Goal: Information Seeking & Learning: Learn about a topic

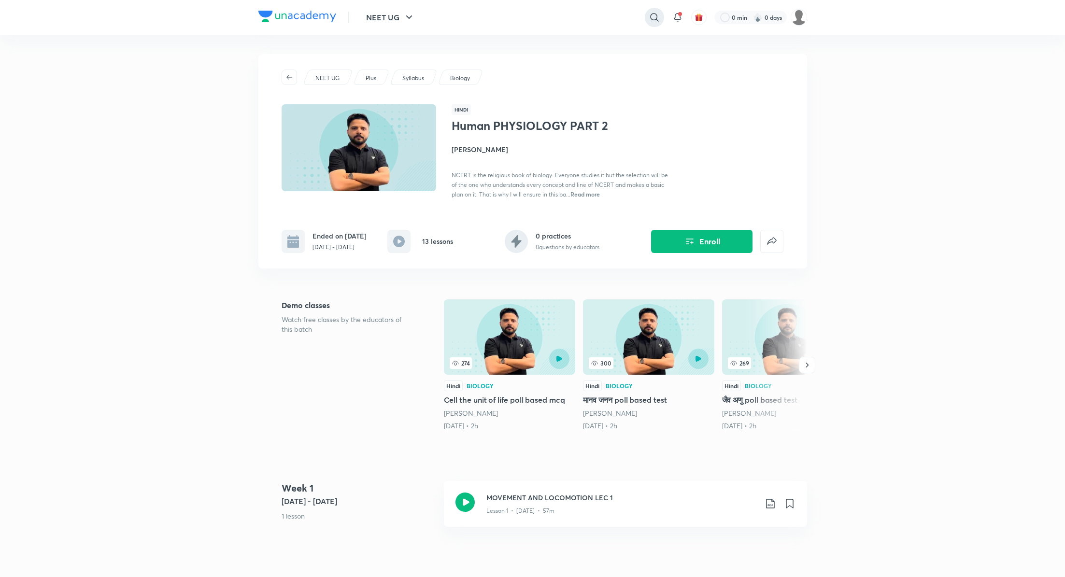
click at [658, 12] on icon at bounding box center [655, 18] width 12 height 12
type input "nexus"
click at [550, 41] on div "nexus" at bounding box center [575, 38] width 178 height 23
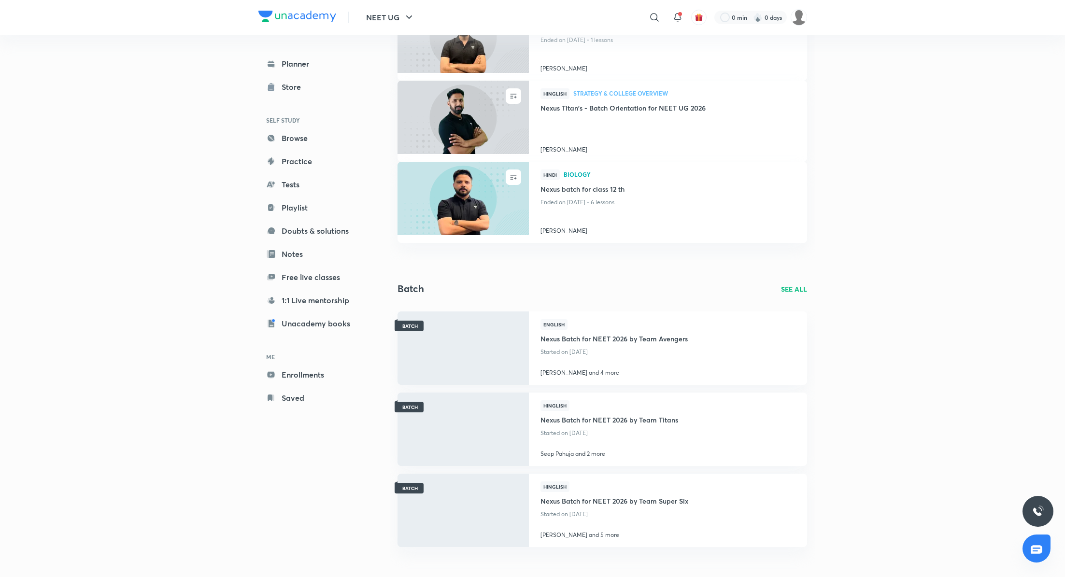
scroll to position [128, 0]
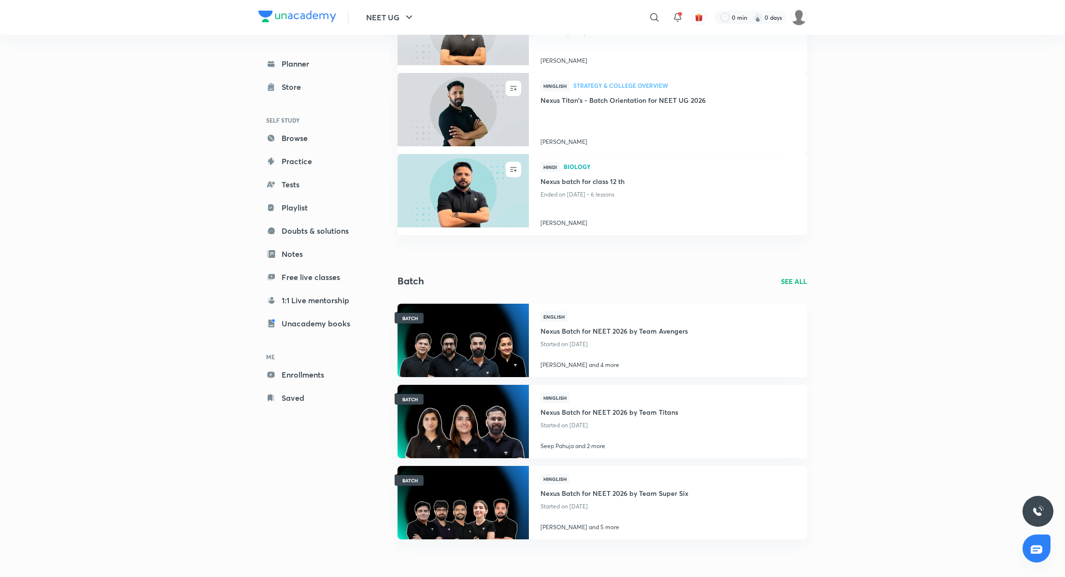
click at [795, 280] on p "SEE ALL" at bounding box center [794, 281] width 26 height 10
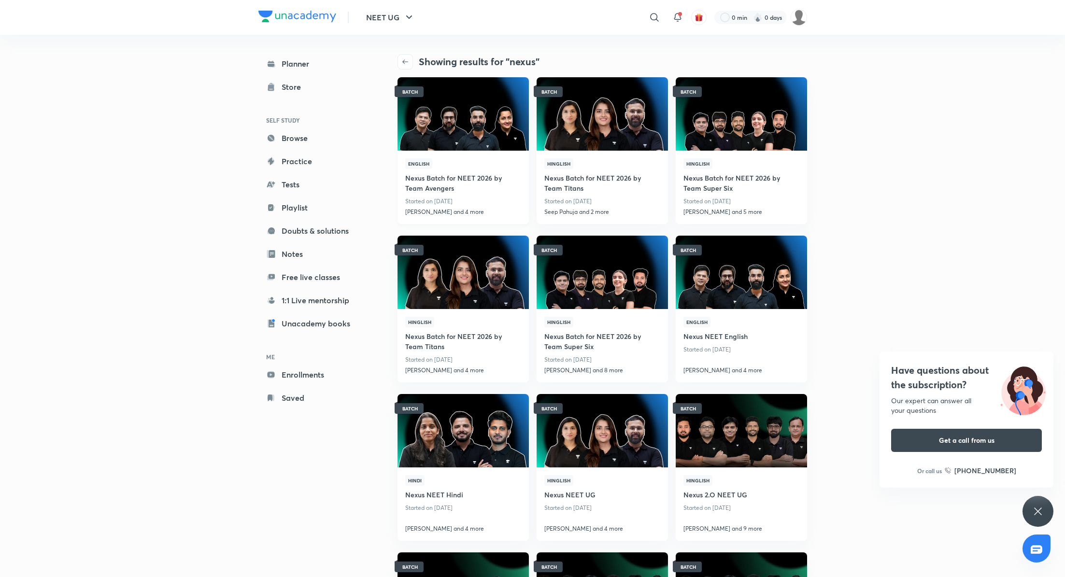
click at [443, 182] on h4 "Nexus Batch for NEET 2026 by Team Avengers" at bounding box center [463, 182] width 116 height 26
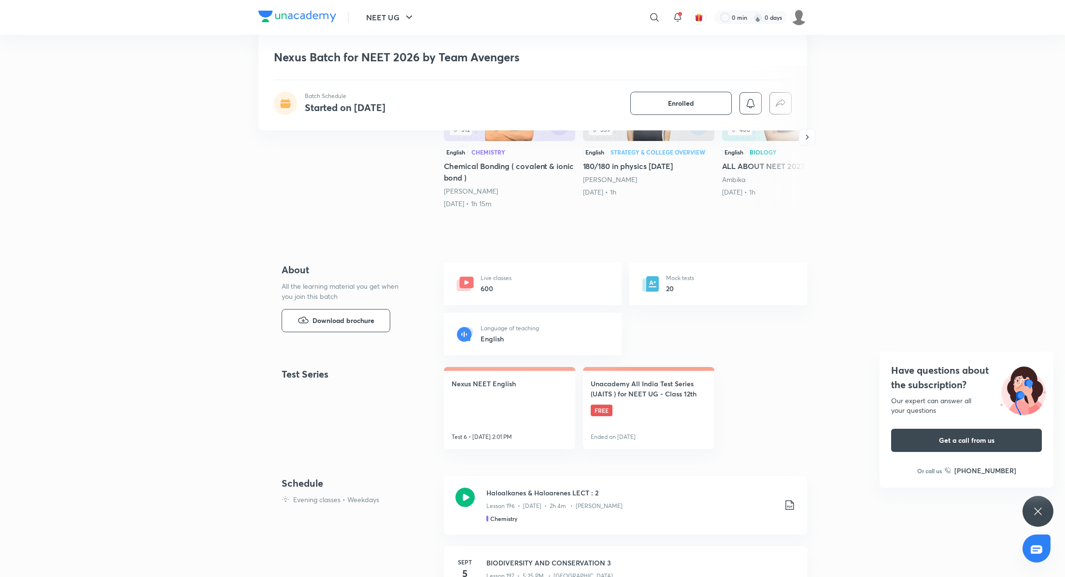
scroll to position [216, 0]
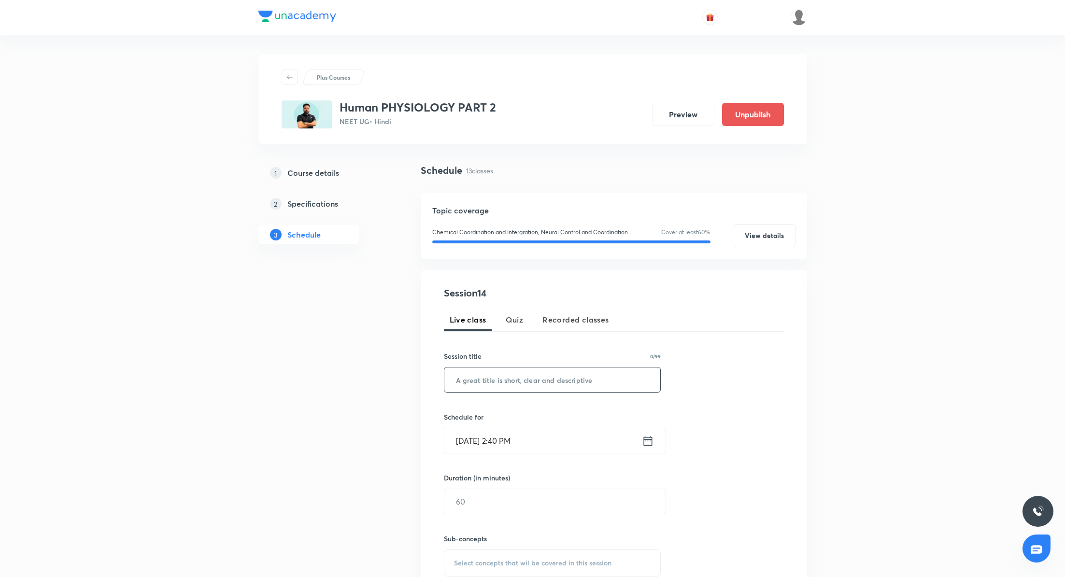
click at [497, 386] on input "text" at bounding box center [552, 380] width 216 height 25
paste input "Gland and hormones"
click at [478, 380] on input "Gland and hormones" at bounding box center [552, 380] width 216 height 25
click at [546, 380] on input "Glands and hormones" at bounding box center [552, 380] width 216 height 25
type input "Glands and hormones Lec 5"
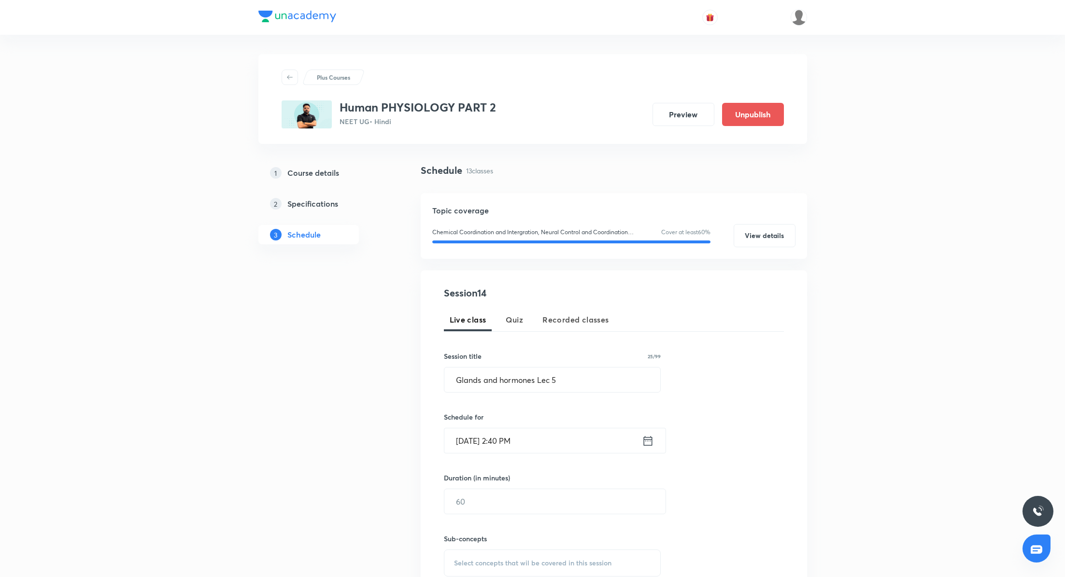
click at [650, 444] on icon at bounding box center [648, 441] width 12 height 14
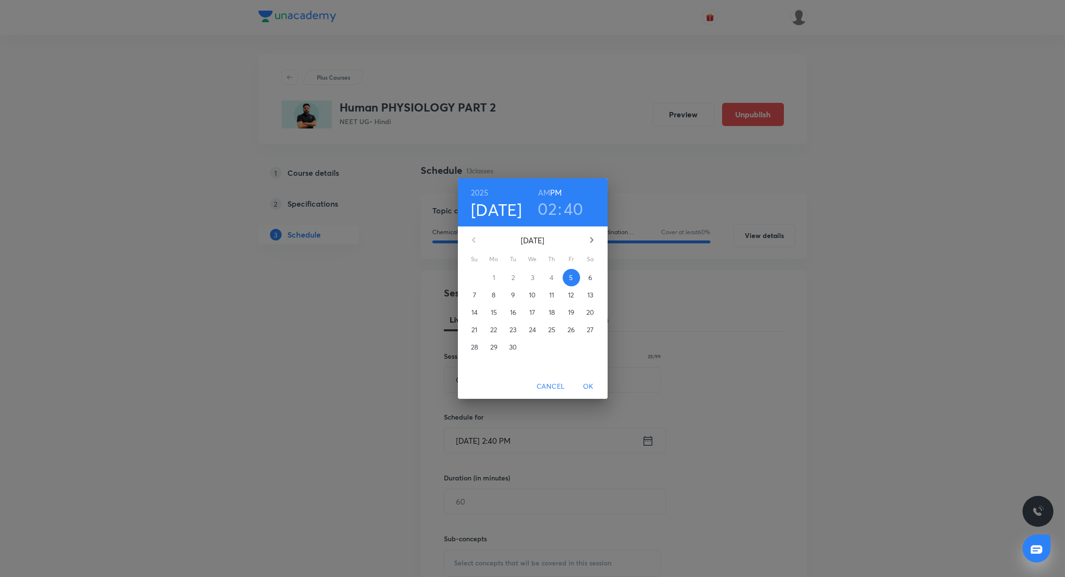
click at [591, 276] on p "6" at bounding box center [590, 278] width 4 height 10
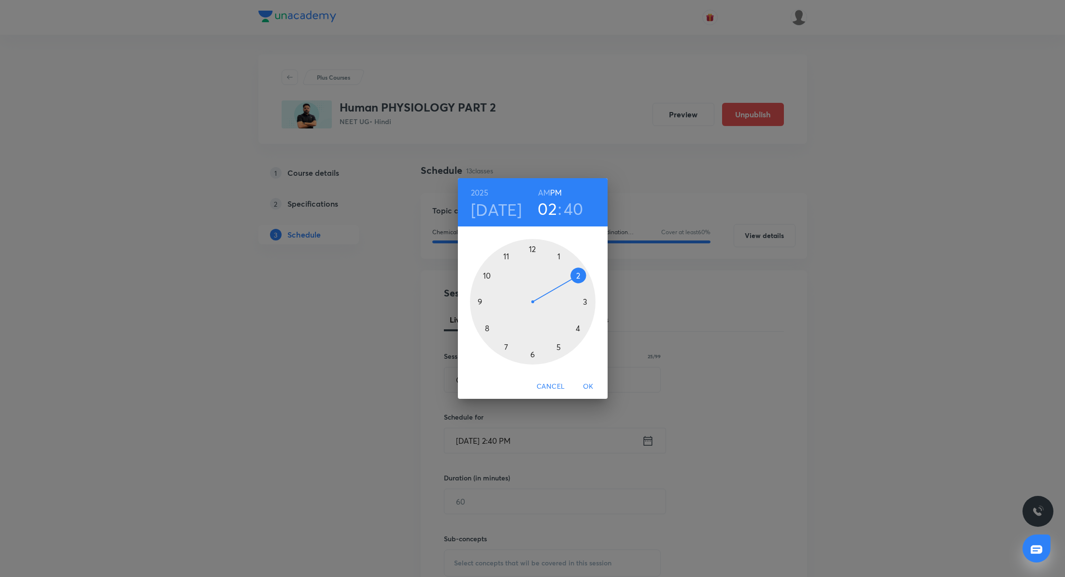
click at [544, 195] on h6 "AM" at bounding box center [544, 193] width 12 height 14
click at [486, 273] on div at bounding box center [533, 302] width 126 height 126
click at [578, 274] on div at bounding box center [533, 302] width 126 height 126
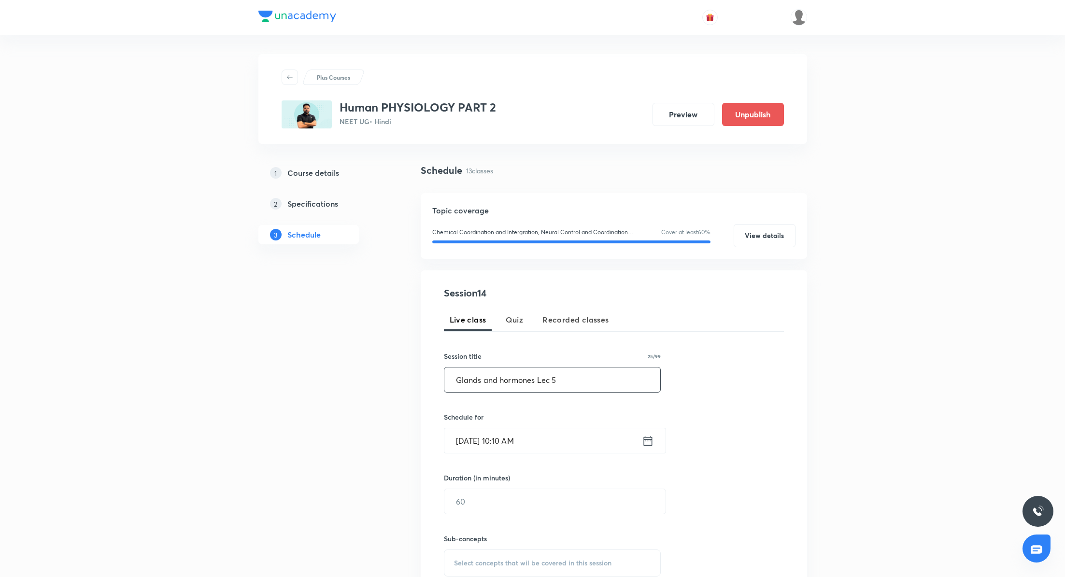
scroll to position [65, 0]
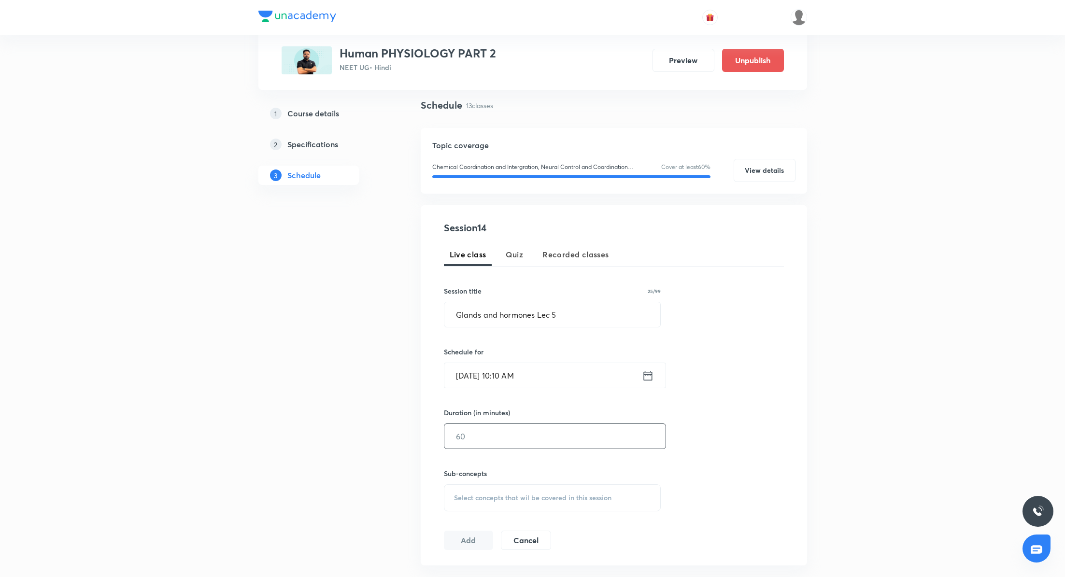
click at [480, 436] on input "text" at bounding box center [554, 436] width 221 height 25
type input "100"
click at [495, 501] on div "Select concepts that wil be covered in this session" at bounding box center [552, 498] width 217 height 27
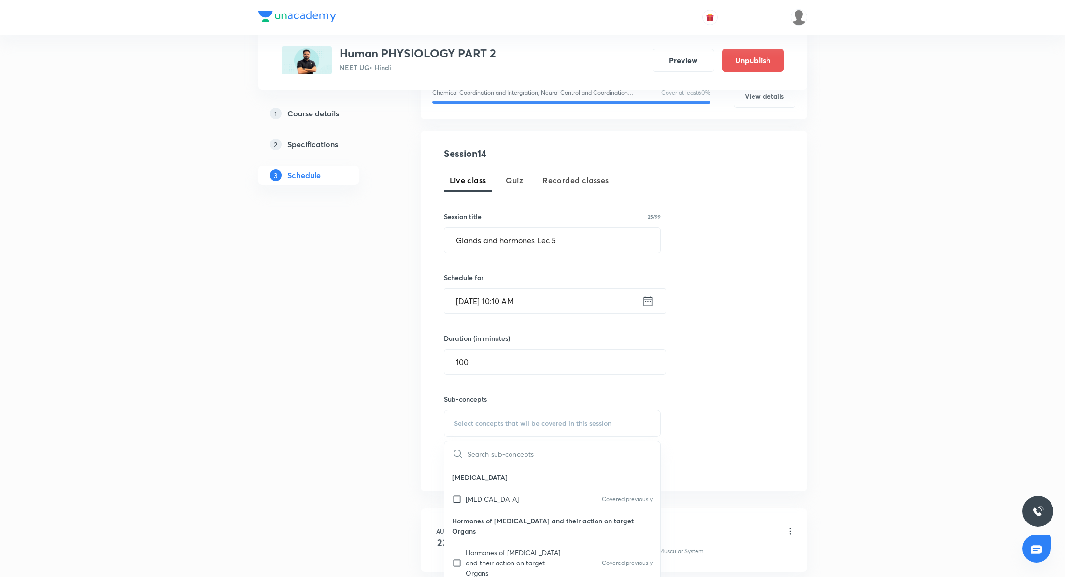
scroll to position [166, 0]
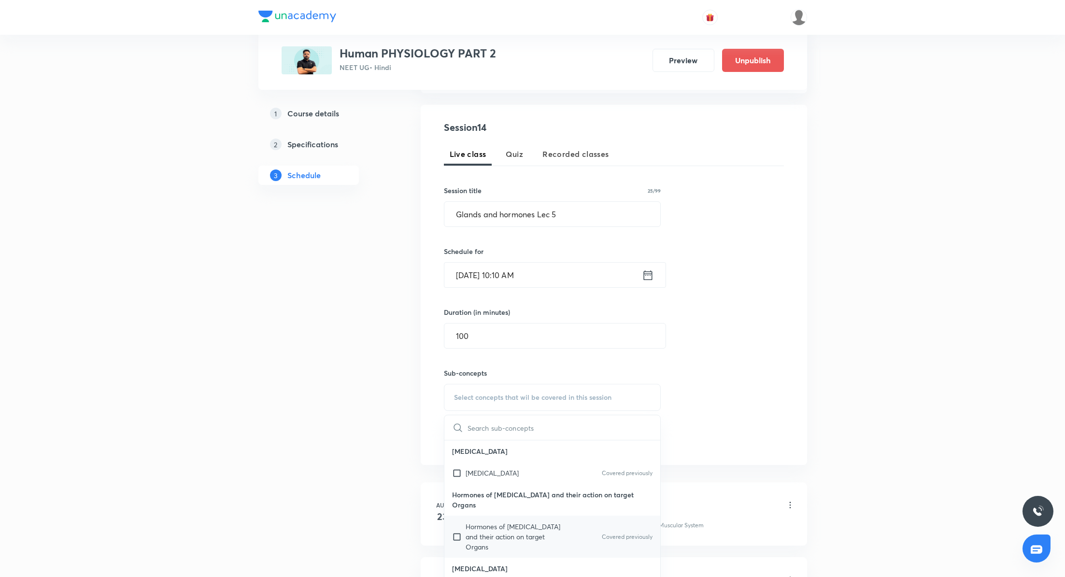
click at [490, 525] on p "Hormones of Pituitary Gland and their action on target Organs" at bounding box center [515, 537] width 98 height 30
checkbox input "true"
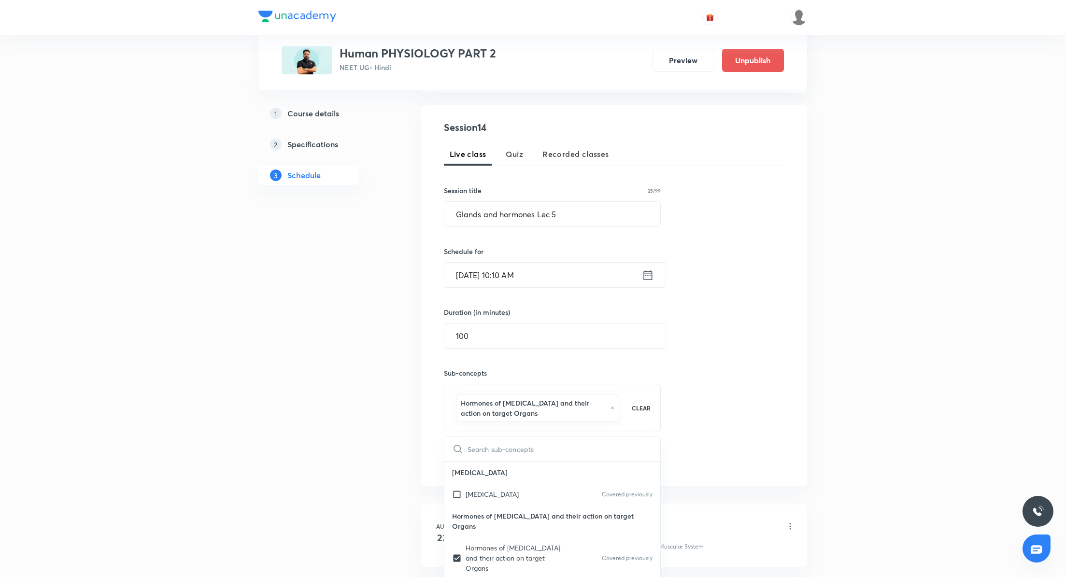
click at [779, 380] on div "Session 14 Live class Quiz Recorded classes Session title 25/99 Glands and horm…" at bounding box center [614, 295] width 340 height 351
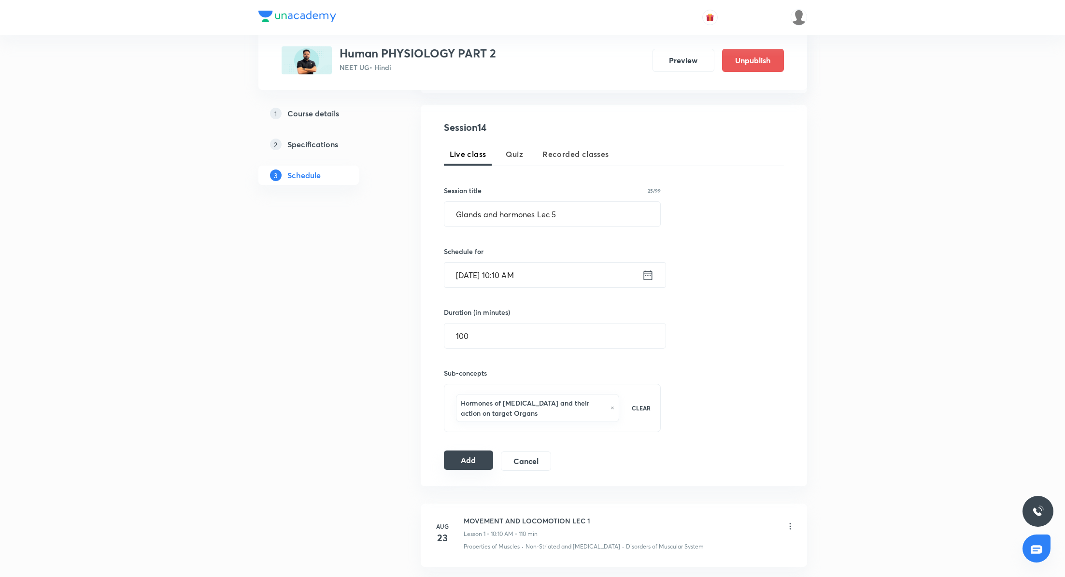
click at [459, 452] on button "Add" at bounding box center [469, 460] width 50 height 19
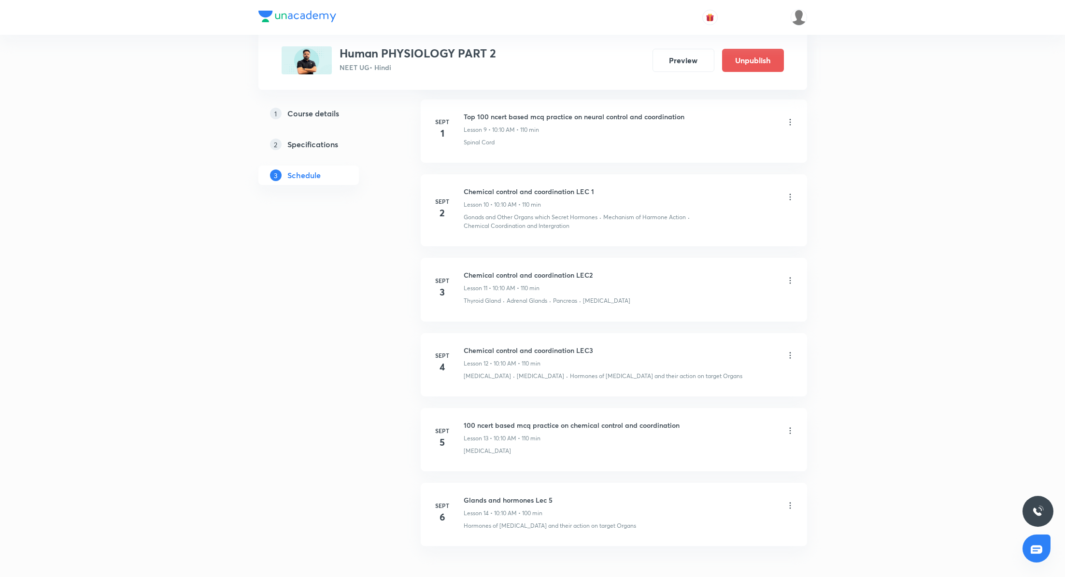
scroll to position [929, 0]
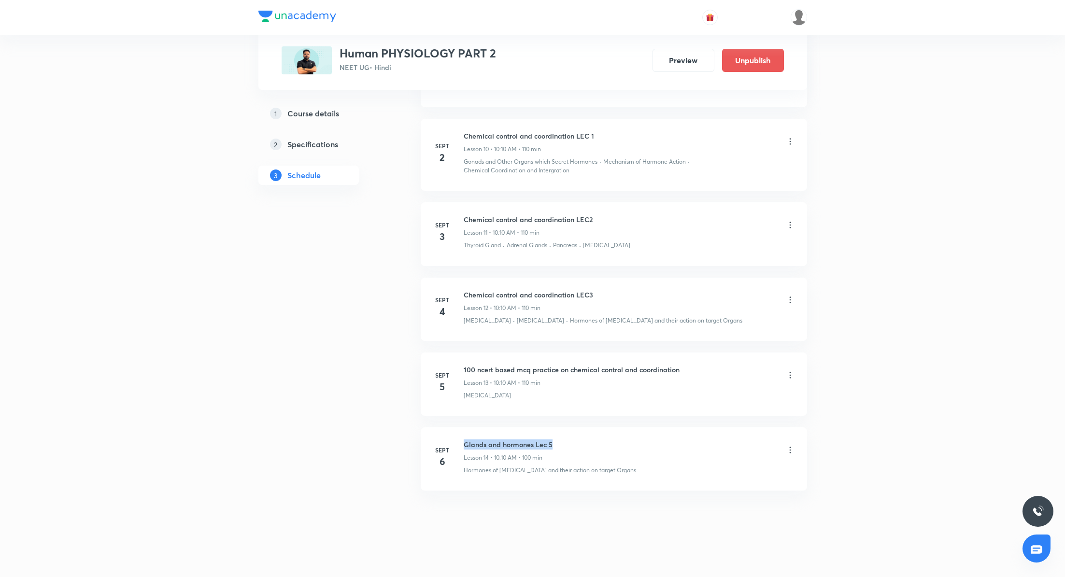
drag, startPoint x: 463, startPoint y: 440, endPoint x: 554, endPoint y: 442, distance: 90.4
click at [554, 442] on div "Glands and hormones Lec 5 Lesson 14 • 10:10 AM • 100 min" at bounding box center [629, 451] width 331 height 23
copy h6 "Glands and hormones Lec 5"
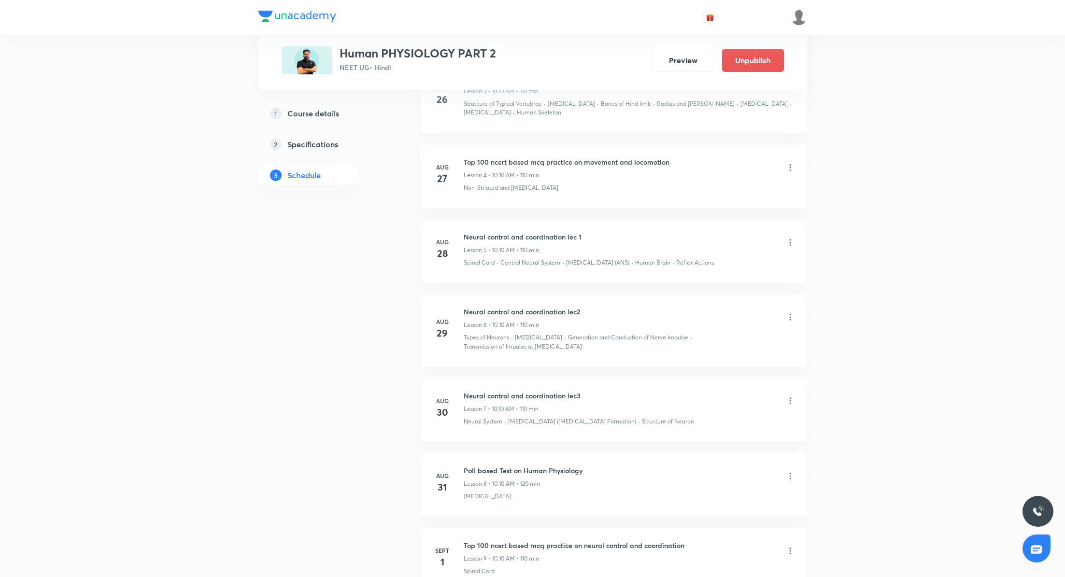
scroll to position [0, 0]
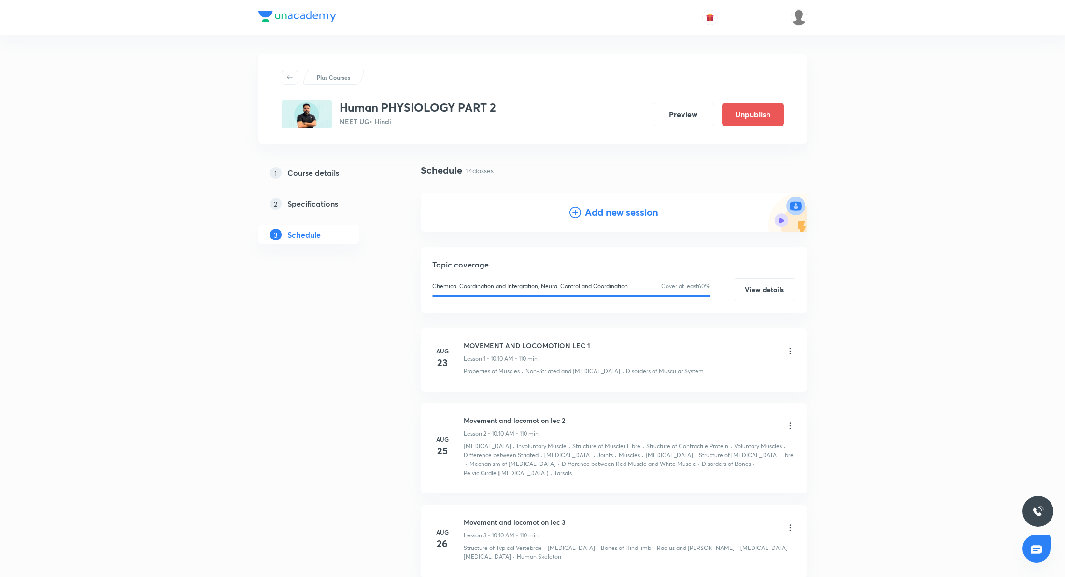
click at [591, 215] on h4 "Add new session" at bounding box center [621, 212] width 73 height 14
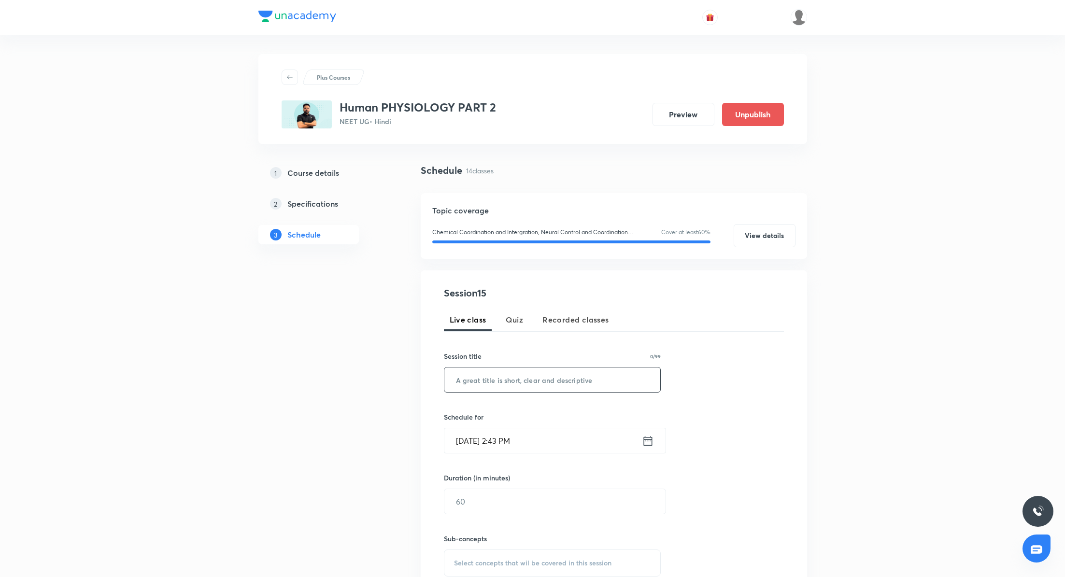
click at [486, 386] on input "text" at bounding box center [552, 380] width 216 height 25
paste input "Glands and hormones Lec 5"
type input "Glands and hormones Lec 6"
click at [646, 437] on icon at bounding box center [648, 441] width 12 height 14
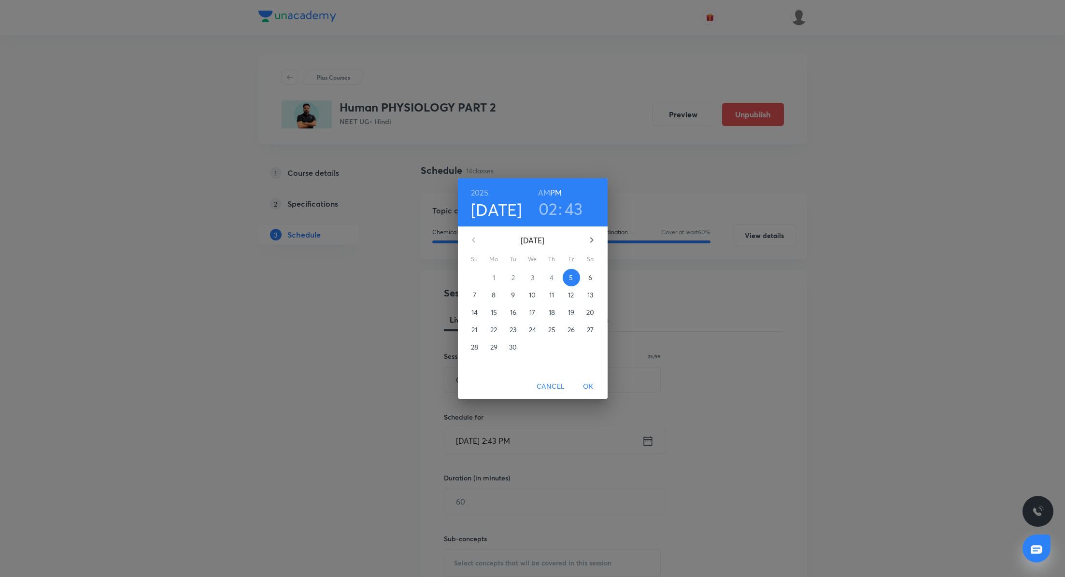
click at [496, 295] on span "8" at bounding box center [494, 295] width 17 height 10
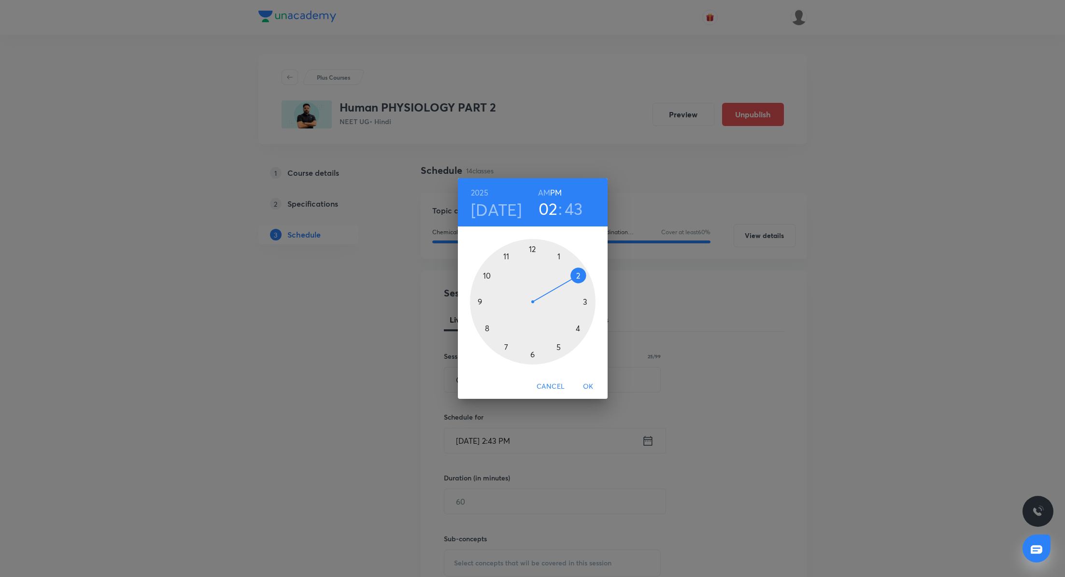
click at [547, 193] on h6 "AM" at bounding box center [544, 193] width 12 height 14
click at [486, 272] on div at bounding box center [533, 302] width 126 height 126
click at [577, 273] on div at bounding box center [533, 302] width 126 height 126
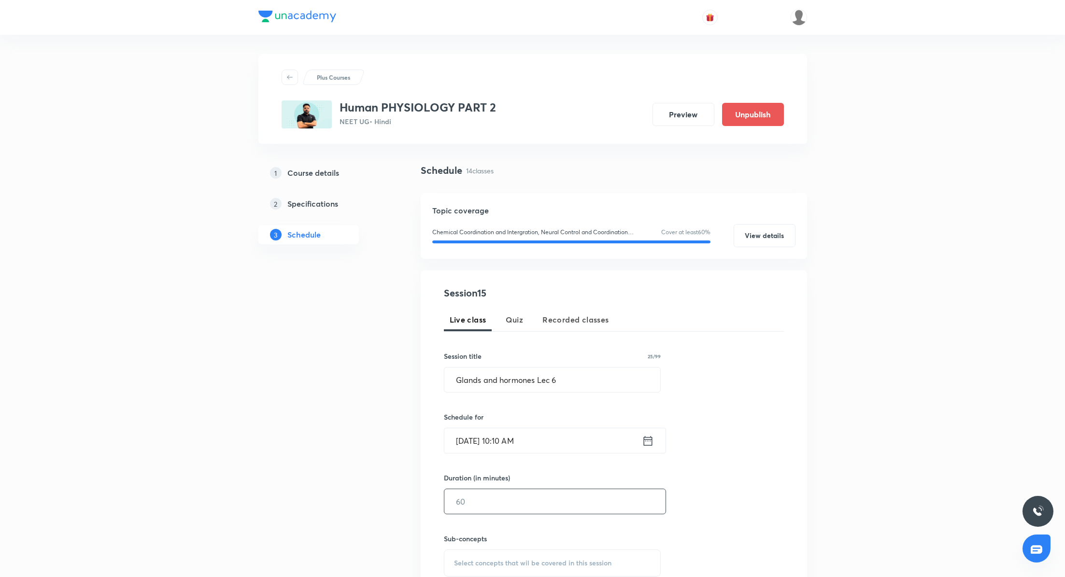
click at [496, 500] on input "text" at bounding box center [554, 501] width 221 height 25
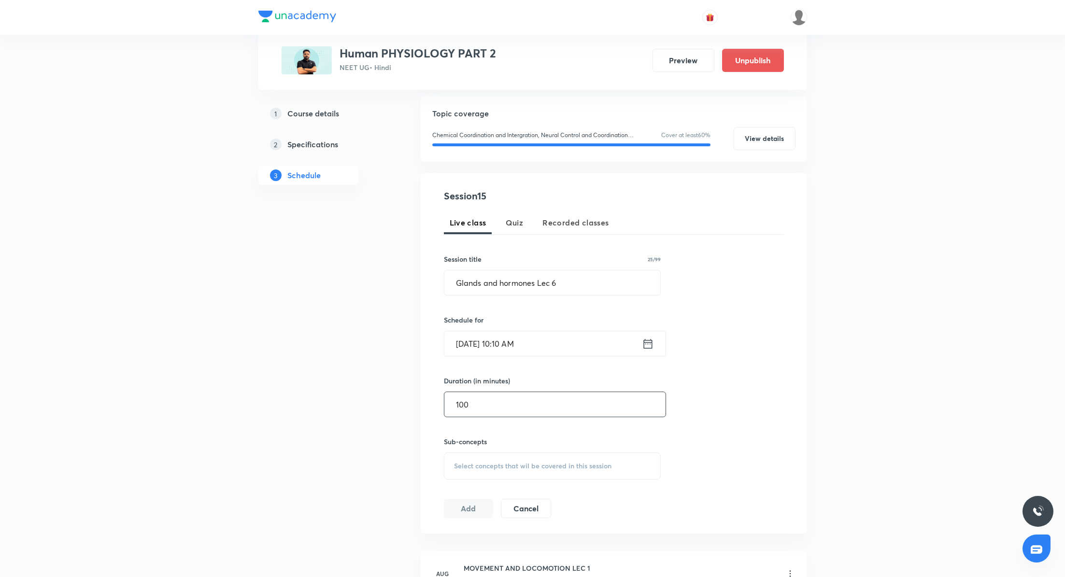
scroll to position [101, 0]
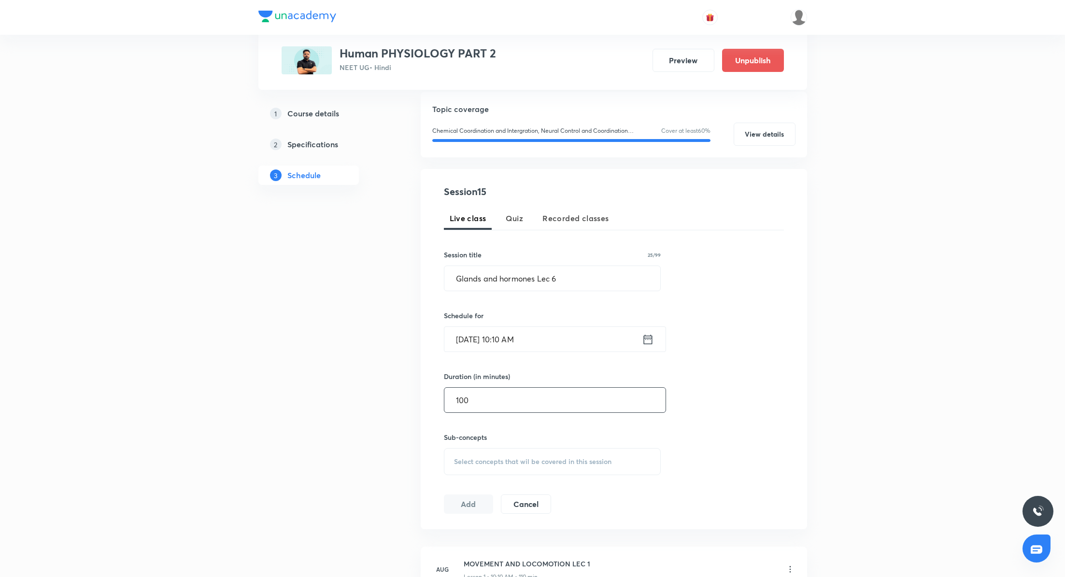
type input "100"
click at [496, 461] on span "Select concepts that wil be covered in this session" at bounding box center [532, 462] width 157 height 8
click at [482, 552] on p "Hormones of Pituitary Gland and their action on target Organs" at bounding box center [515, 563] width 98 height 30
checkbox input "true"
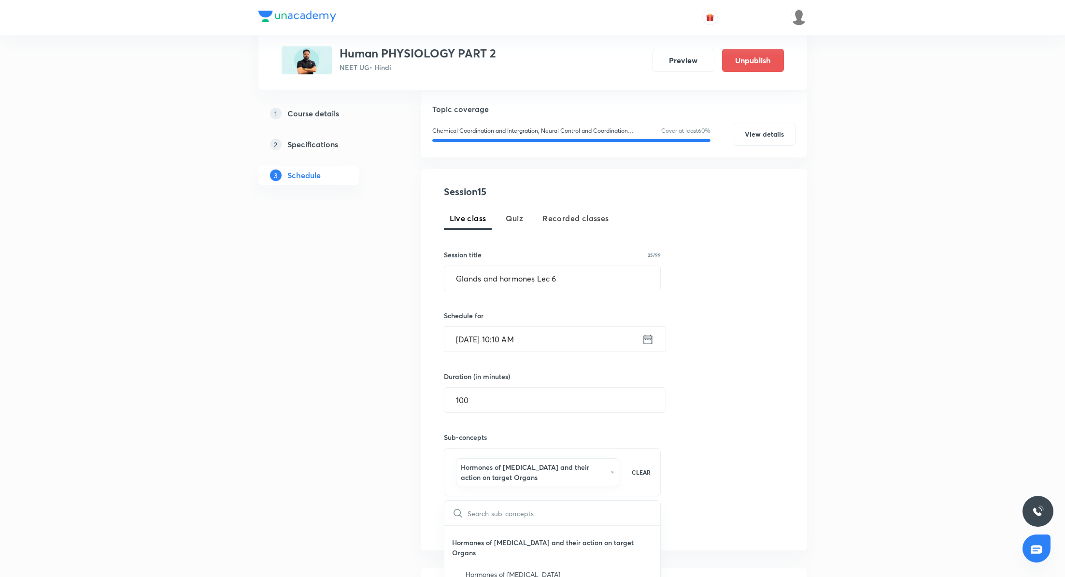
click at [724, 437] on div "Session 15 Live class Quiz Recorded classes Session title 25/99 Glands and horm…" at bounding box center [614, 360] width 340 height 351
click at [476, 522] on button "Add" at bounding box center [469, 524] width 50 height 19
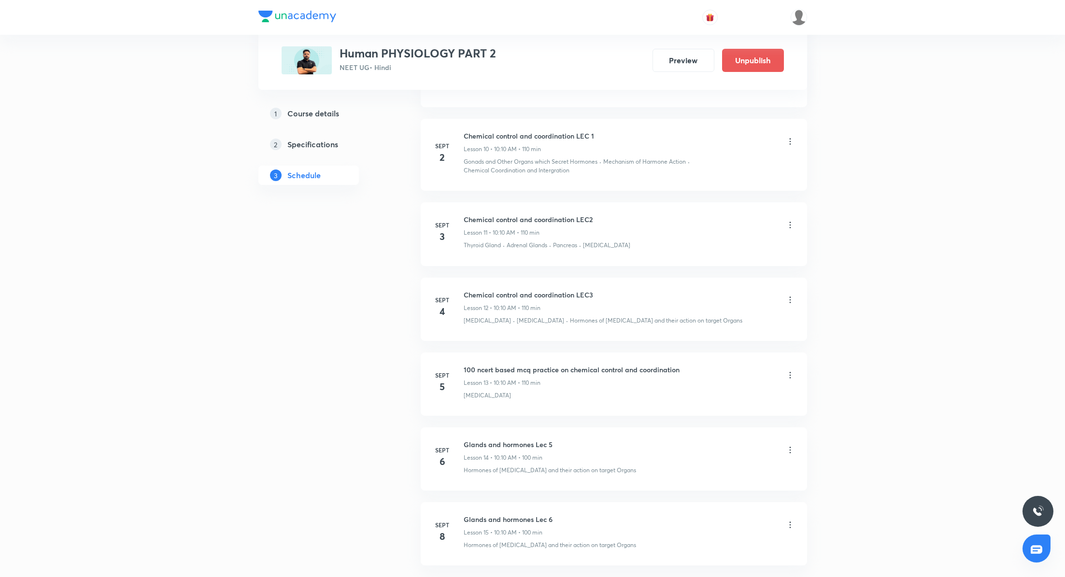
scroll to position [1004, 0]
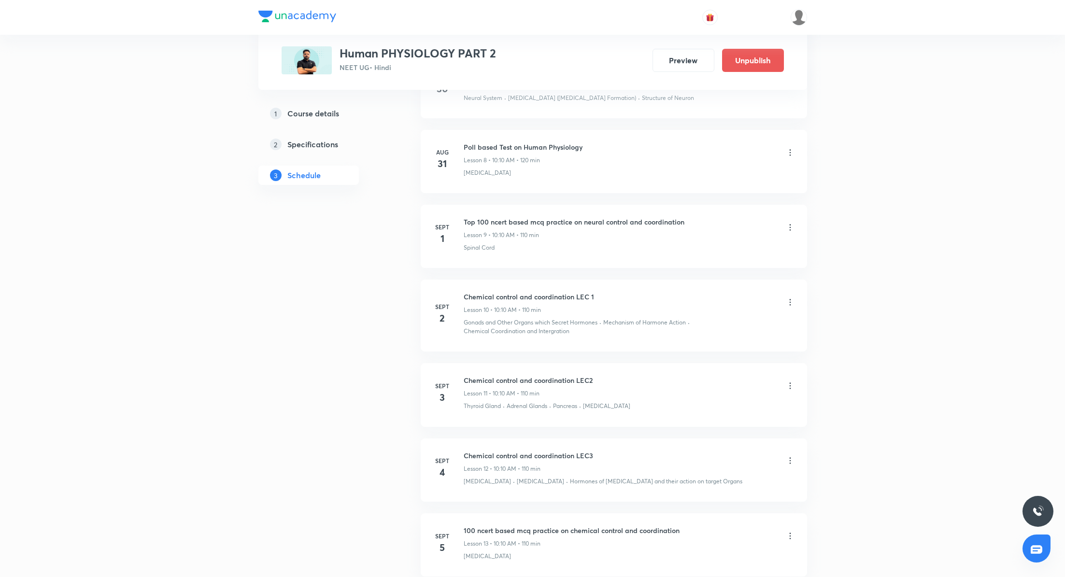
scroll to position [1087, 0]
click at [679, 61] on button "Preview" at bounding box center [684, 59] width 62 height 23
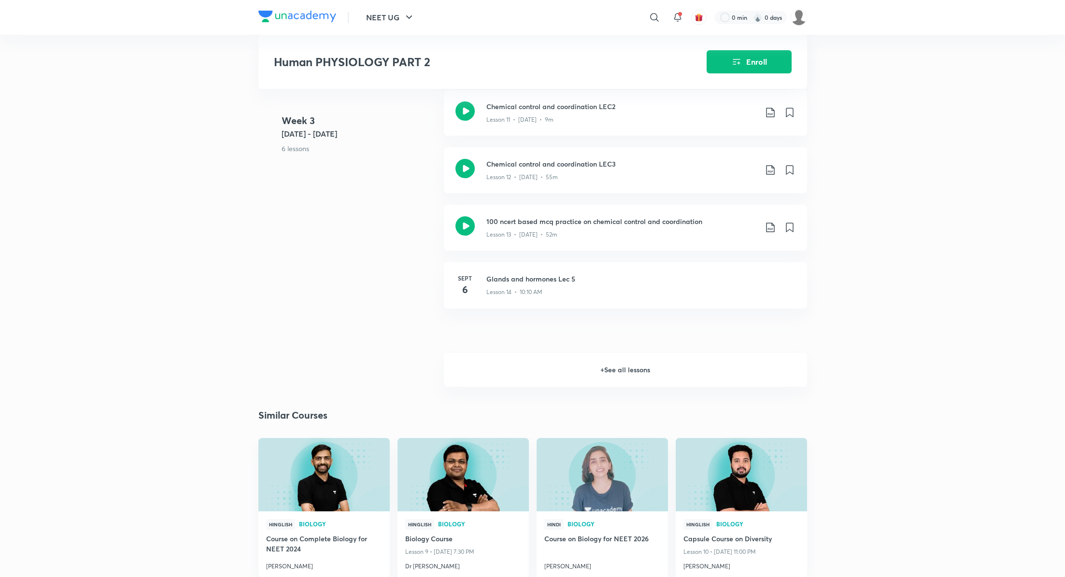
scroll to position [1086, 0]
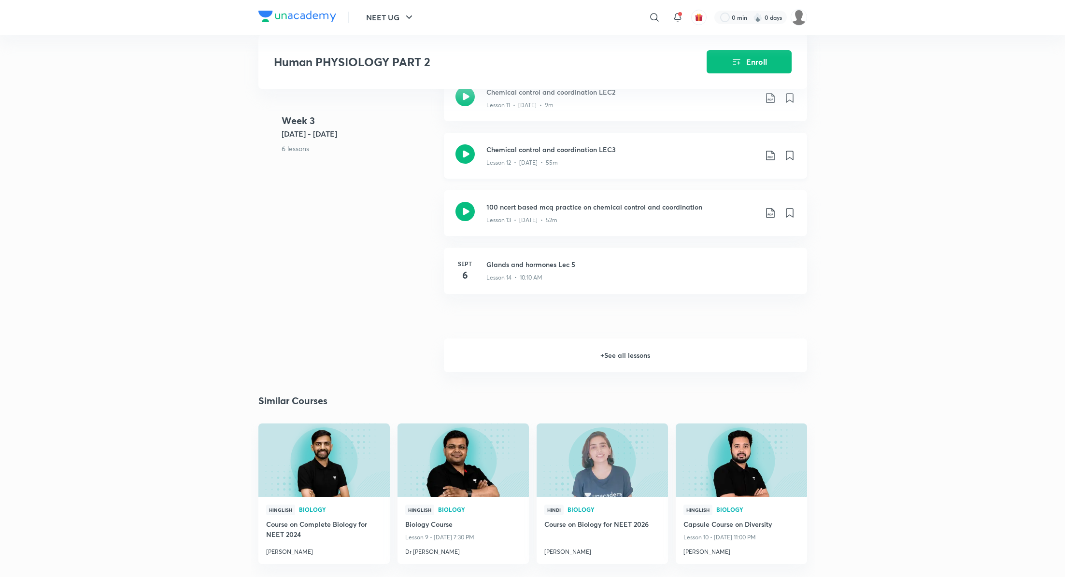
click at [465, 159] on icon at bounding box center [465, 153] width 19 height 19
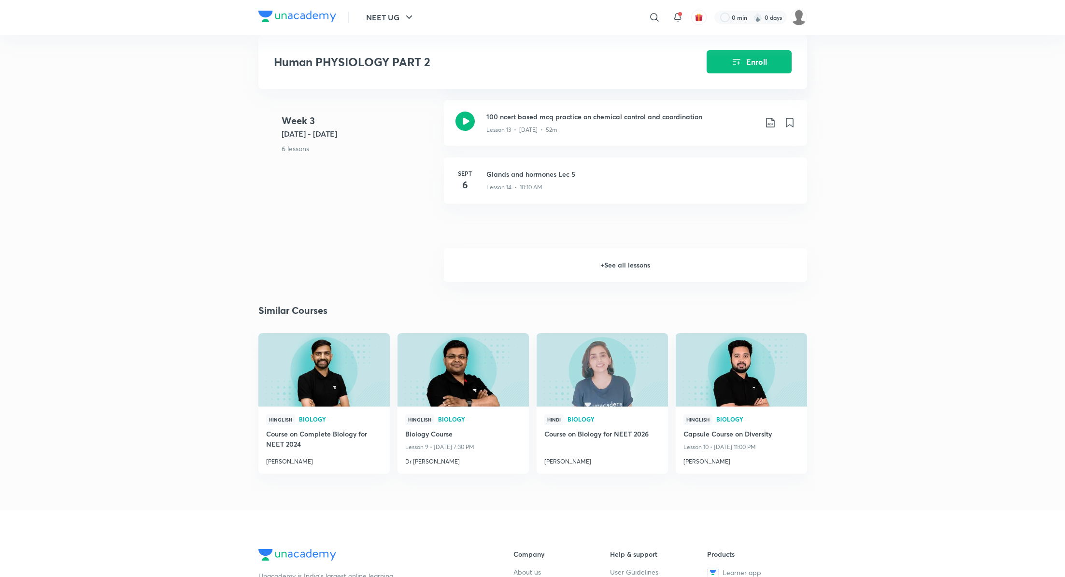
click at [640, 278] on h6 "+ See all lessons" at bounding box center [625, 265] width 363 height 34
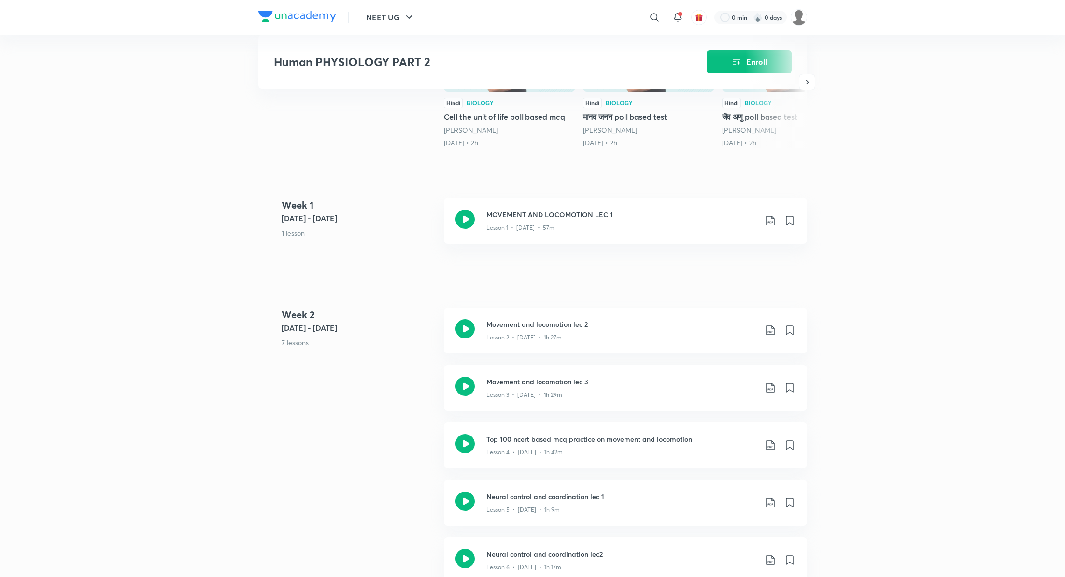
scroll to position [283, 0]
click at [463, 223] on icon at bounding box center [465, 219] width 19 height 19
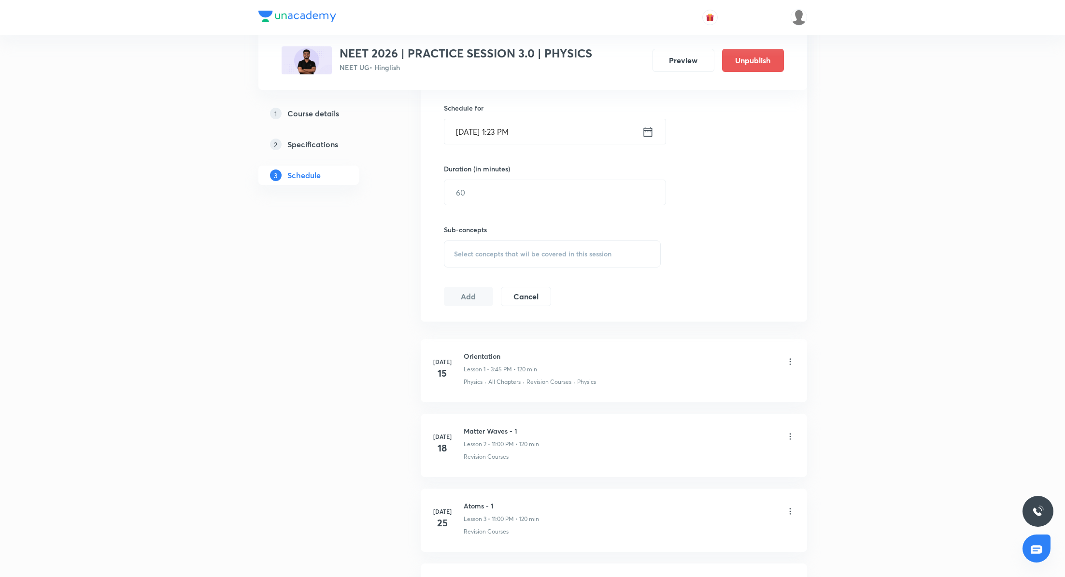
scroll to position [158, 0]
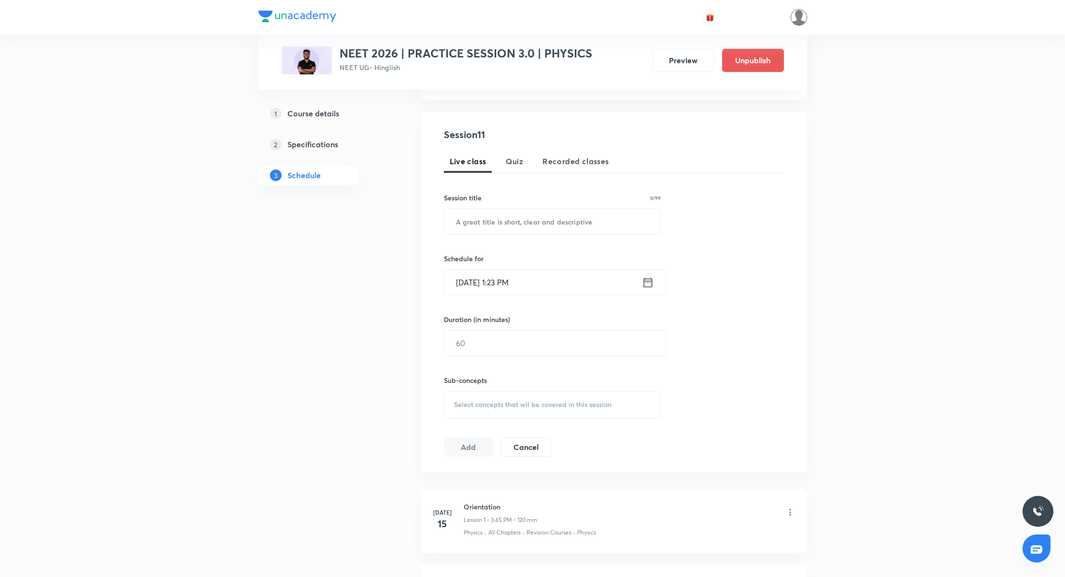
click at [796, 20] on img at bounding box center [799, 17] width 16 height 16
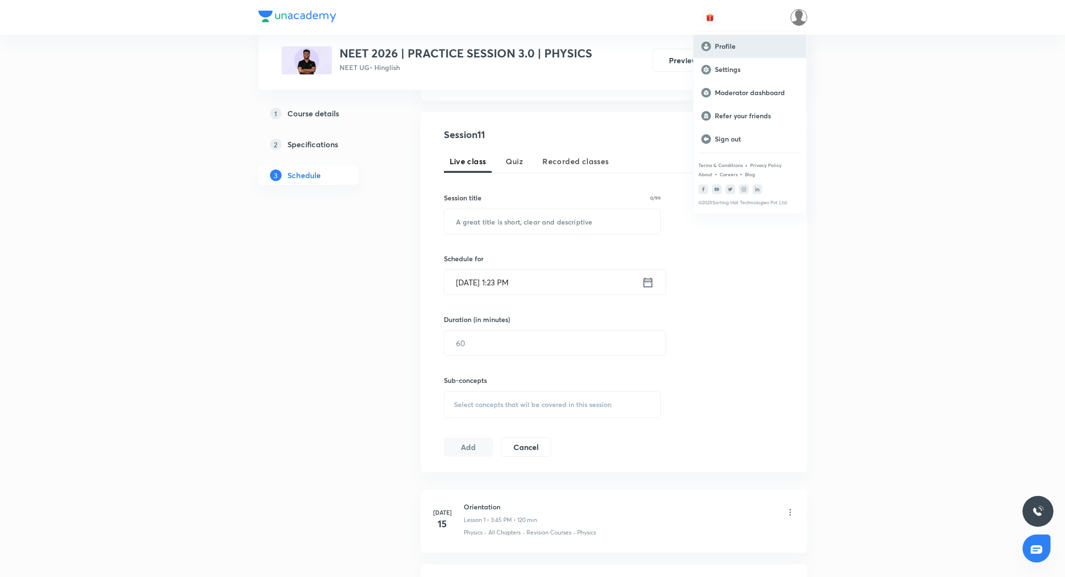
click at [740, 46] on p "Profile" at bounding box center [757, 46] width 84 height 9
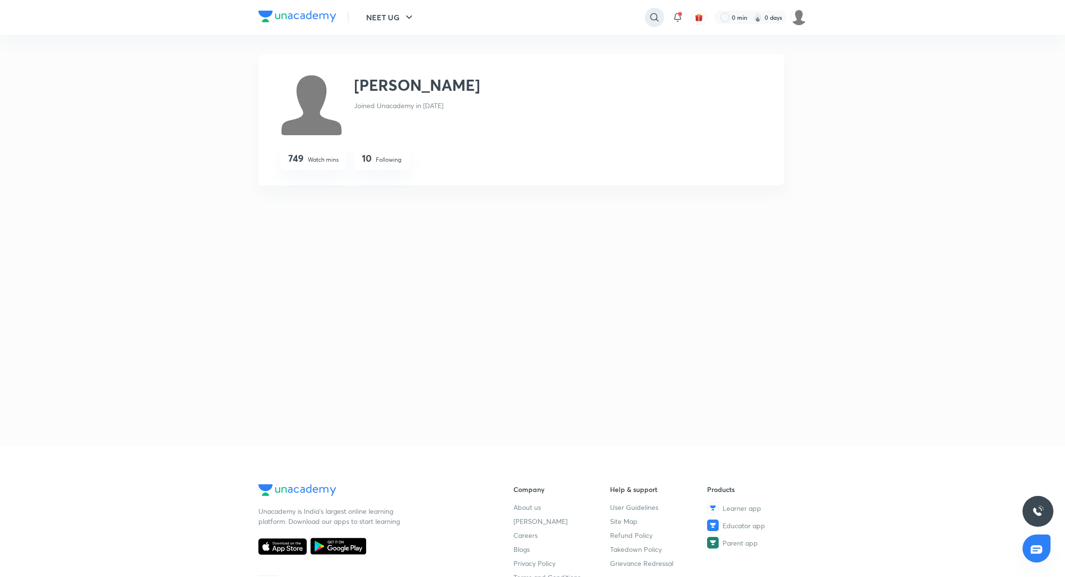
click at [657, 16] on icon at bounding box center [654, 17] width 8 height 8
type input "phoenix reloaded pro"
click at [559, 35] on p "phoenix reloaded pro" at bounding box center [550, 39] width 67 height 10
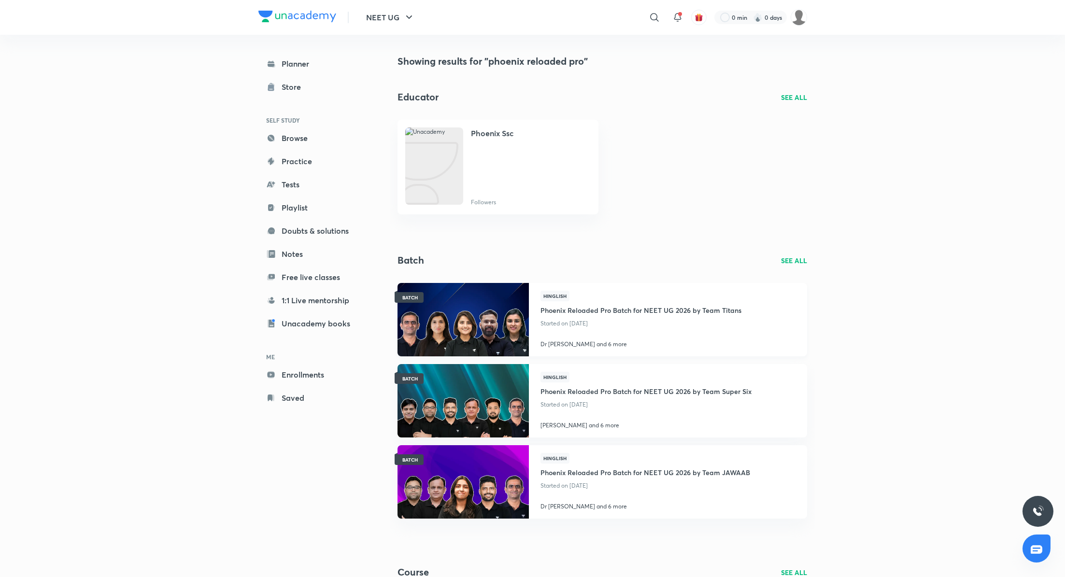
click at [599, 306] on h4 "Phoenix Reloaded Pro Batch for NEET UG 2026 by Team Titans" at bounding box center [641, 309] width 201 height 16
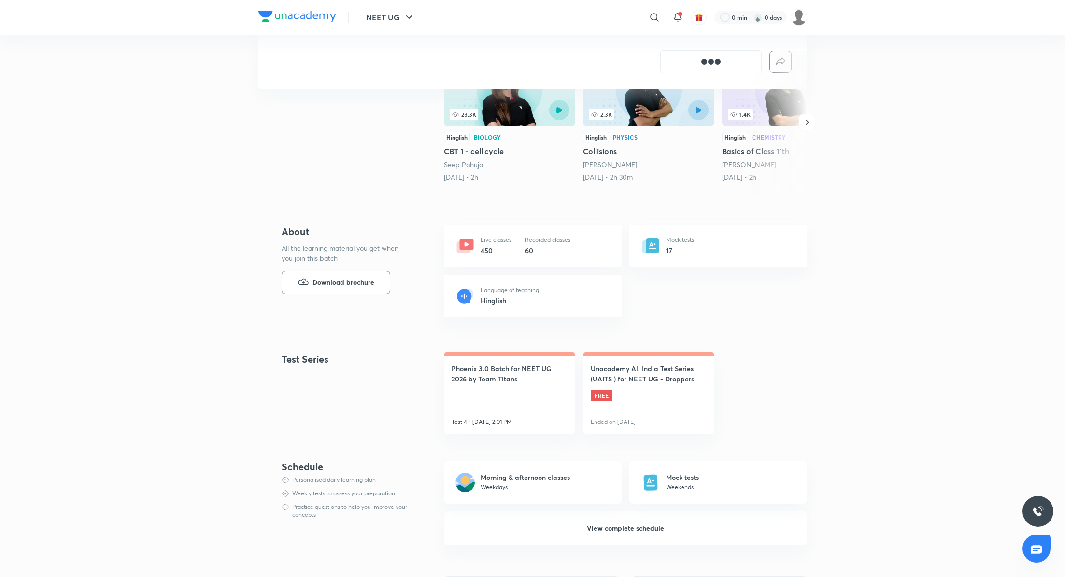
scroll to position [303, 0]
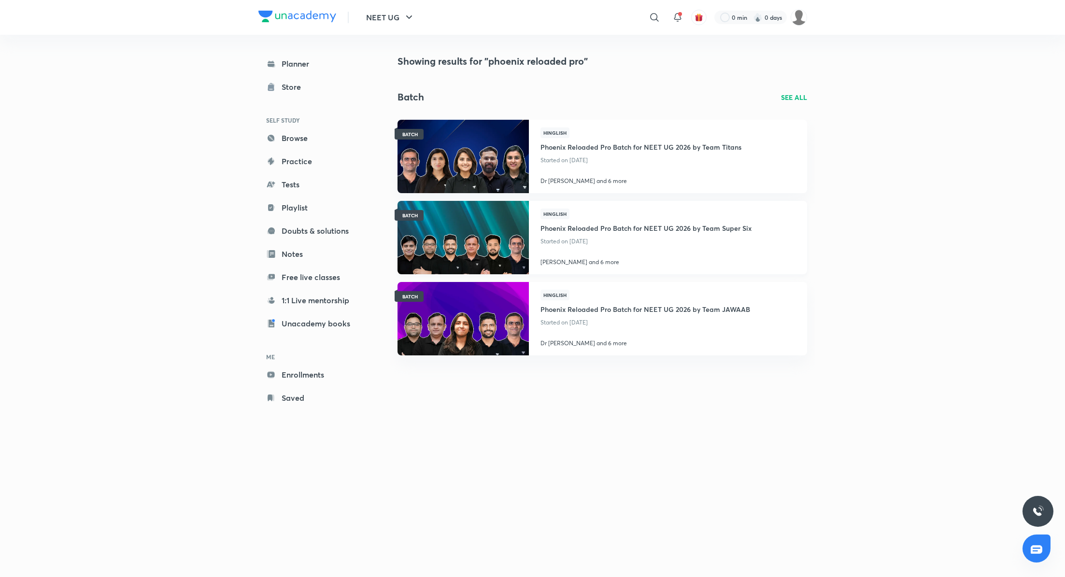
click at [607, 230] on h4 "Phoenix Reloaded Pro Batch for NEET UG 2026 by Team Super Six" at bounding box center [646, 227] width 211 height 16
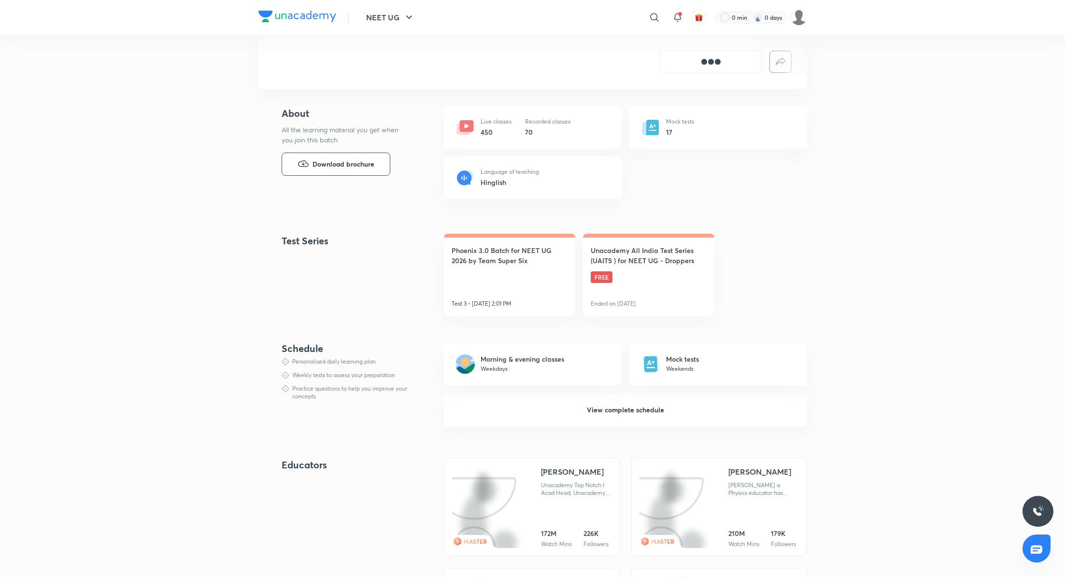
scroll to position [443, 0]
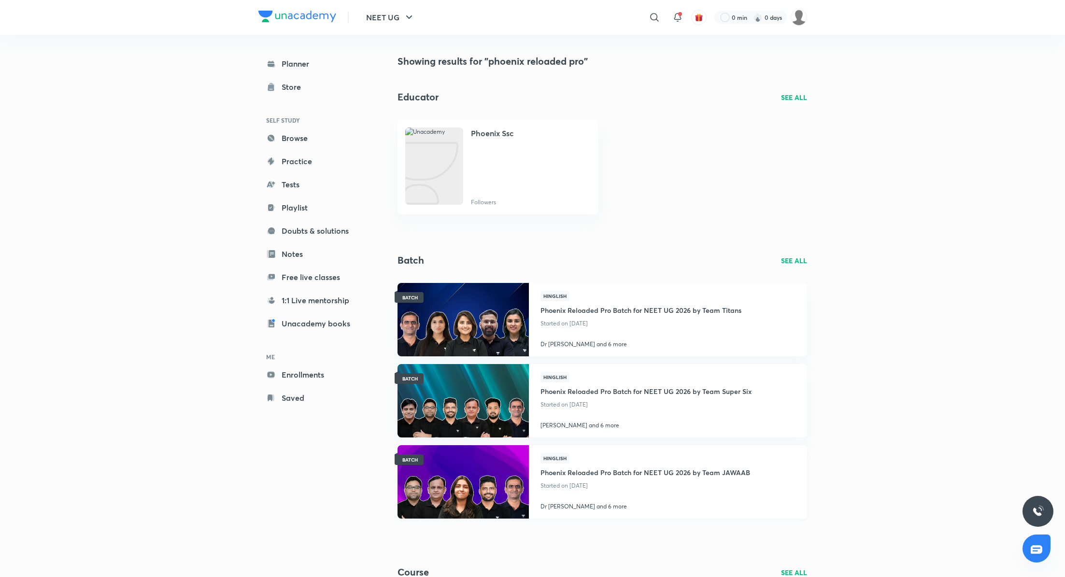
click at [586, 472] on h4 "Phoenix Reloaded Pro Batch for NEET UG 2026 by Team JAWAAB" at bounding box center [646, 472] width 210 height 16
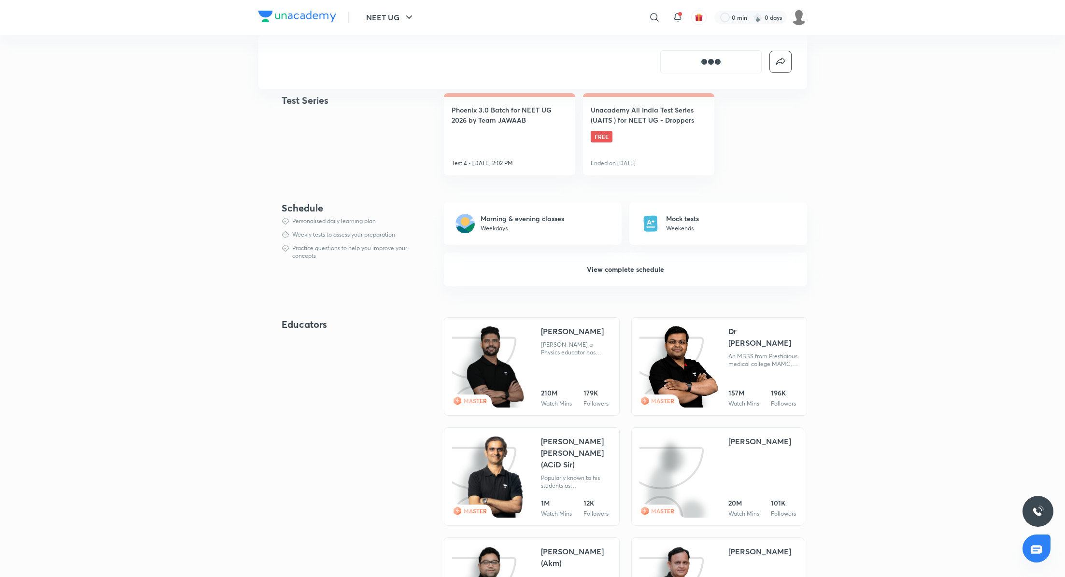
scroll to position [525, 0]
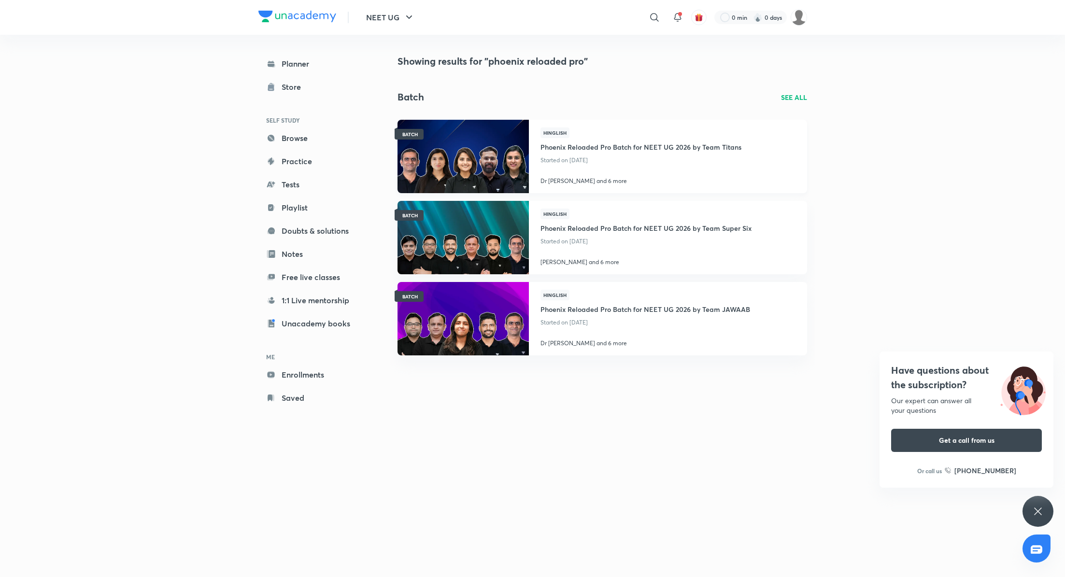
click at [581, 150] on h4 "Phoenix Reloaded Pro Batch for NEET UG 2026 by Team Titans" at bounding box center [641, 146] width 201 height 16
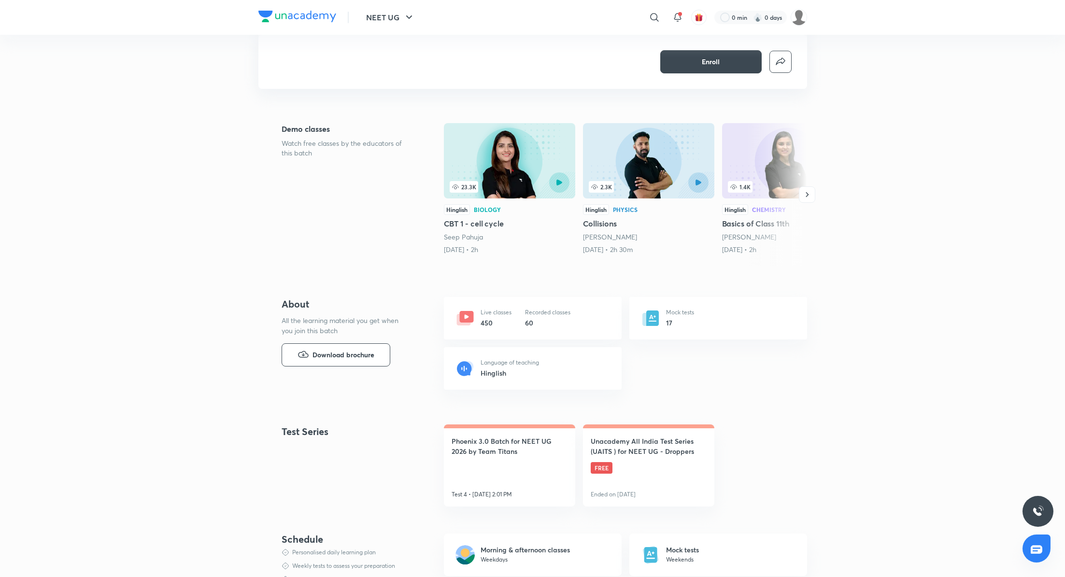
scroll to position [193, 0]
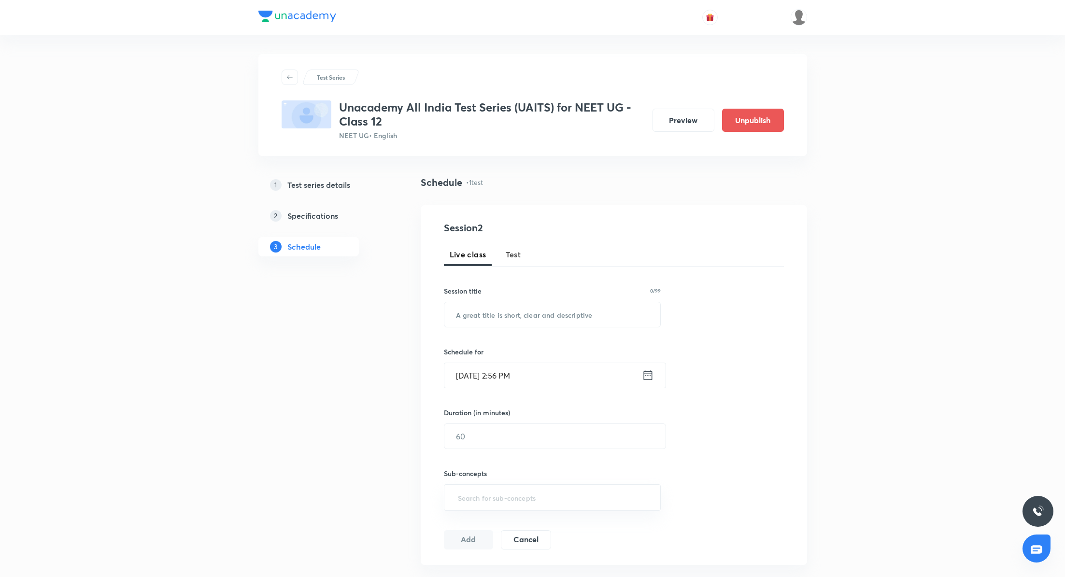
click at [332, 217] on h5 "Specifications" at bounding box center [312, 216] width 51 height 12
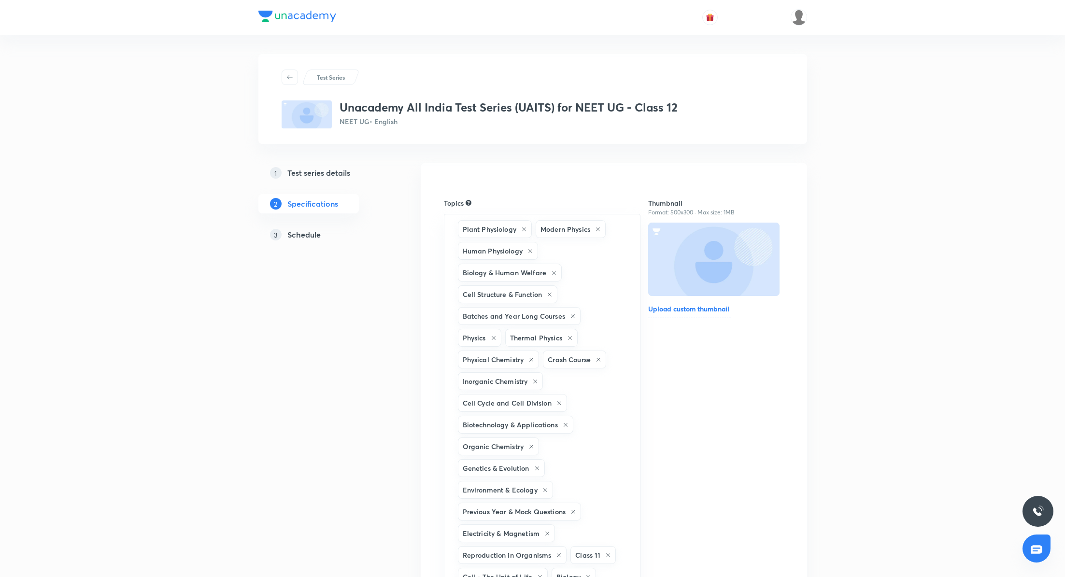
click at [335, 174] on h5 "Test series details" at bounding box center [318, 173] width 63 height 12
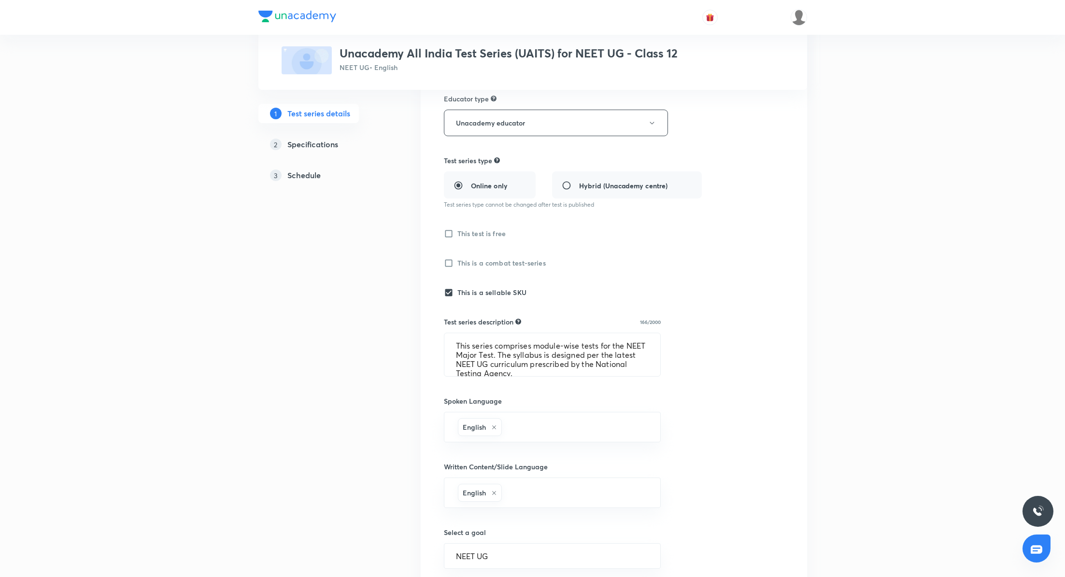
scroll to position [155, 0]
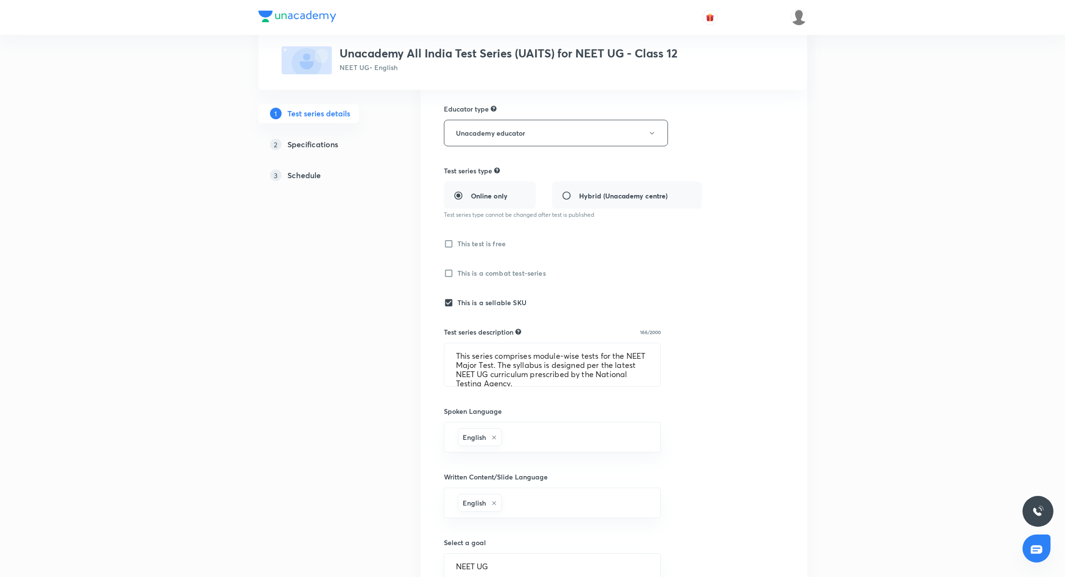
click at [324, 145] on h5 "Specifications" at bounding box center [312, 145] width 51 height 12
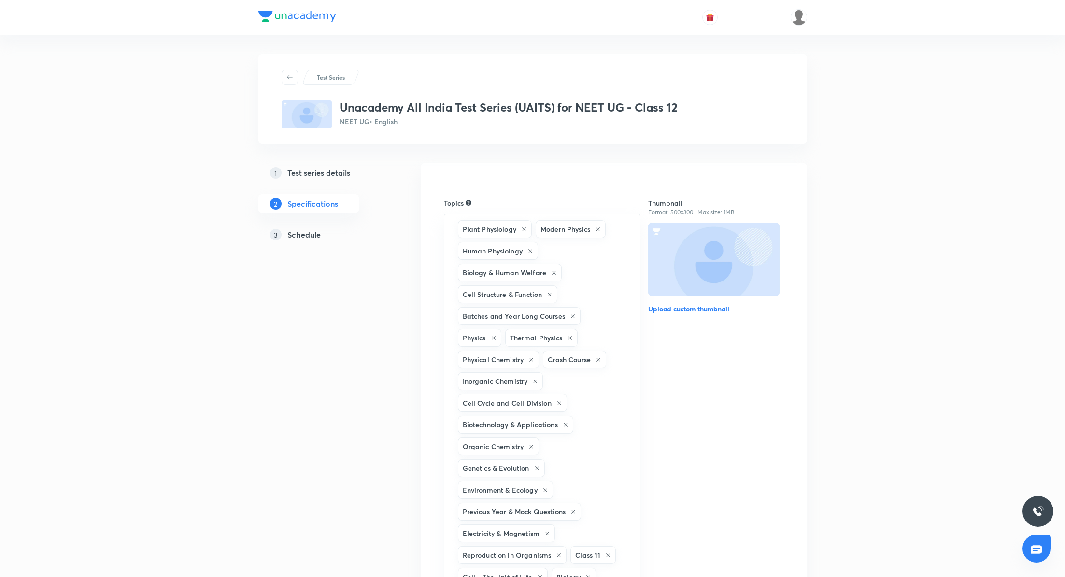
click at [309, 235] on h5 "Schedule" at bounding box center [303, 235] width 33 height 12
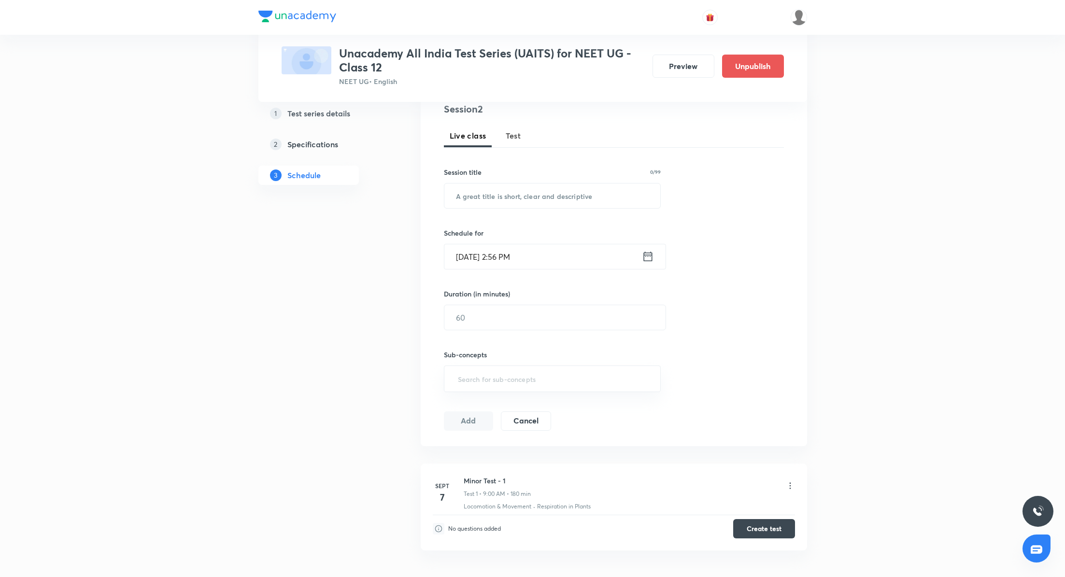
scroll to position [181, 0]
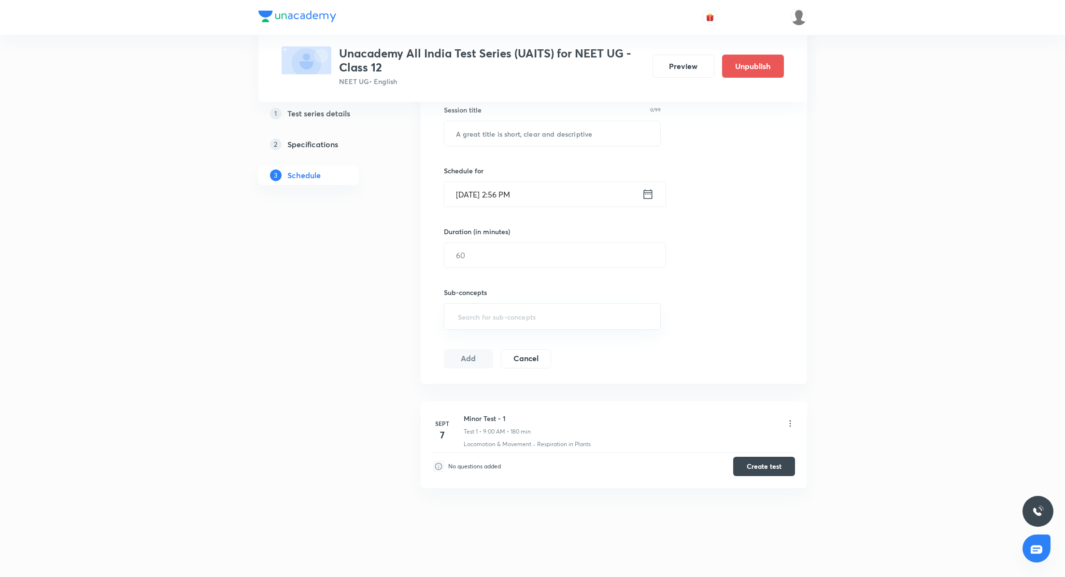
click at [790, 425] on icon at bounding box center [789, 424] width 1 height 6
click at [750, 444] on li "Edit" at bounding box center [741, 447] width 106 height 18
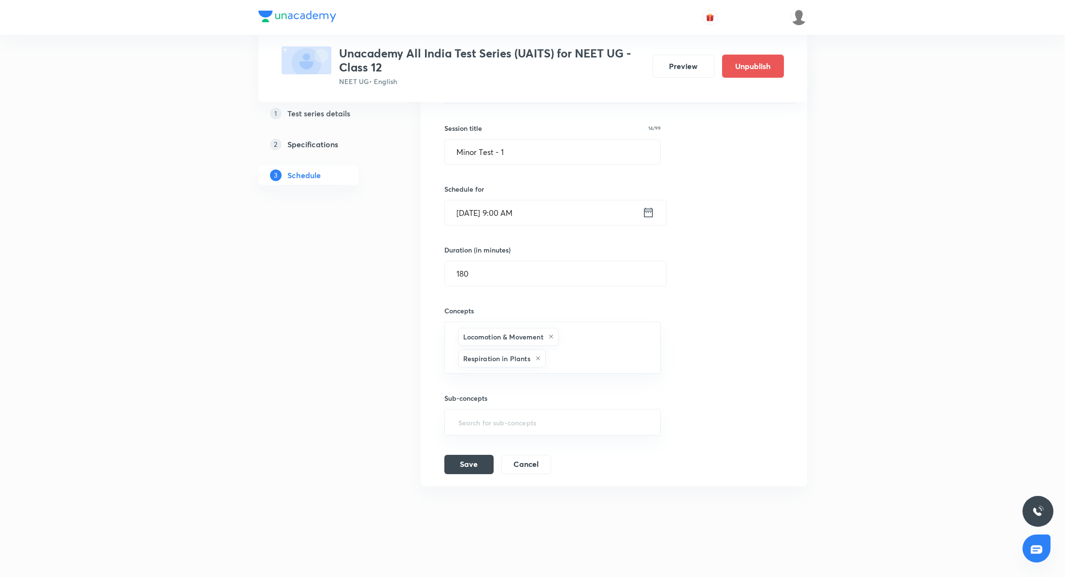
scroll to position [158, 0]
click at [544, 463] on button "Cancel" at bounding box center [526, 466] width 50 height 19
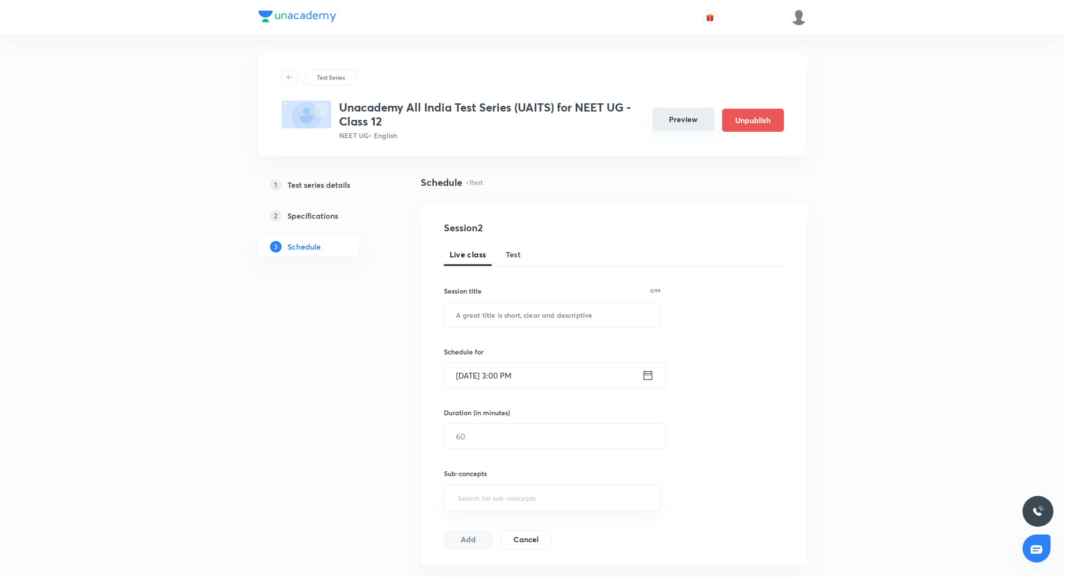
click at [675, 125] on button "Preview" at bounding box center [684, 119] width 62 height 23
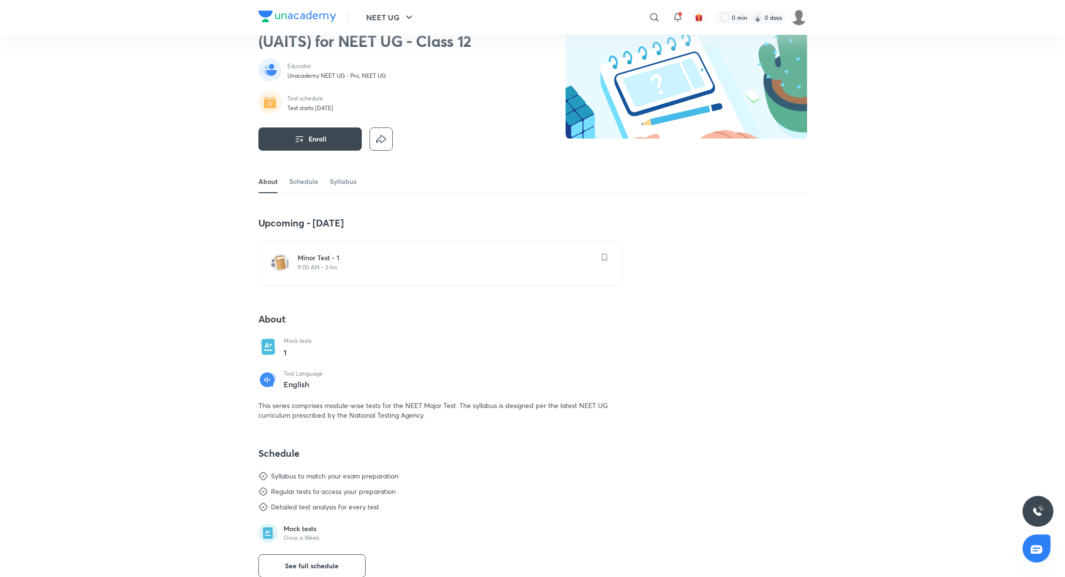
scroll to position [76, 0]
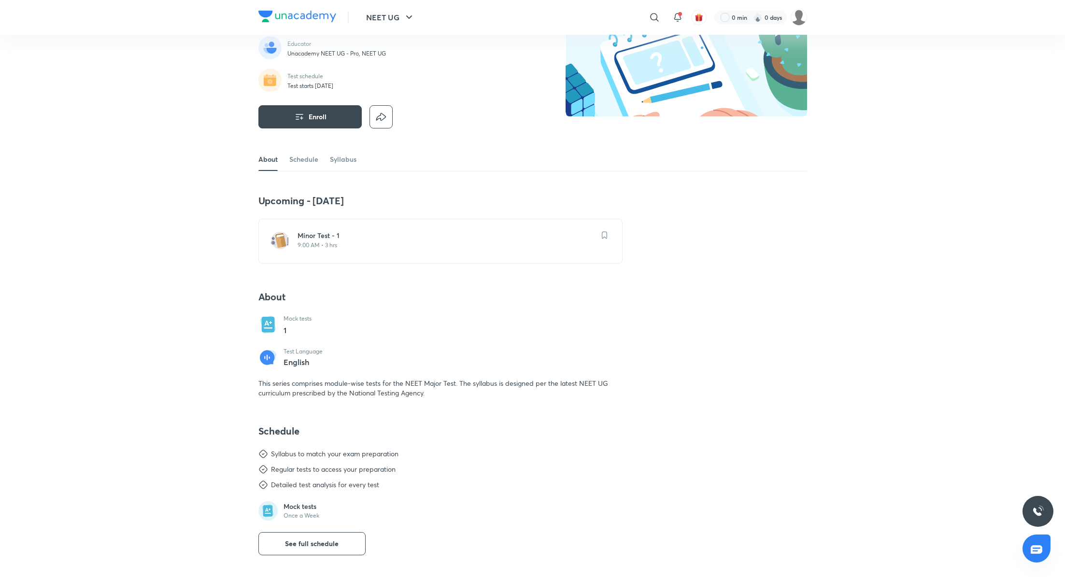
click at [444, 227] on div "Minor Test - 1 9:00 AM • 3 hrs" at bounding box center [440, 241] width 364 height 45
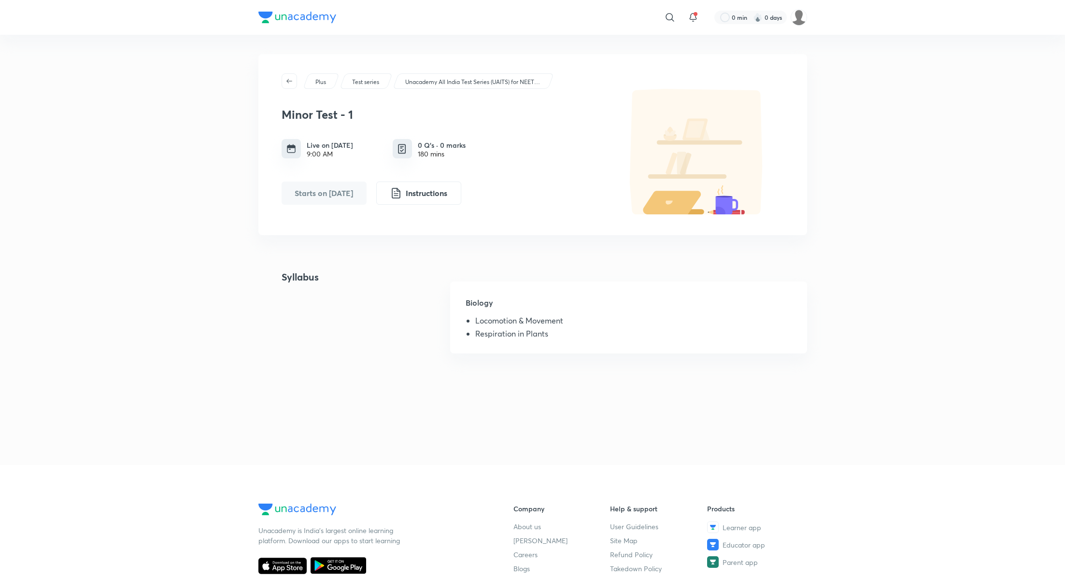
click at [847, 169] on div "​ 0 min 0 days Plus Test series Unacademy All India Test Series (UAITS) for NEE…" at bounding box center [532, 393] width 1065 height 787
click at [291, 78] on icon "button" at bounding box center [290, 81] width 8 height 8
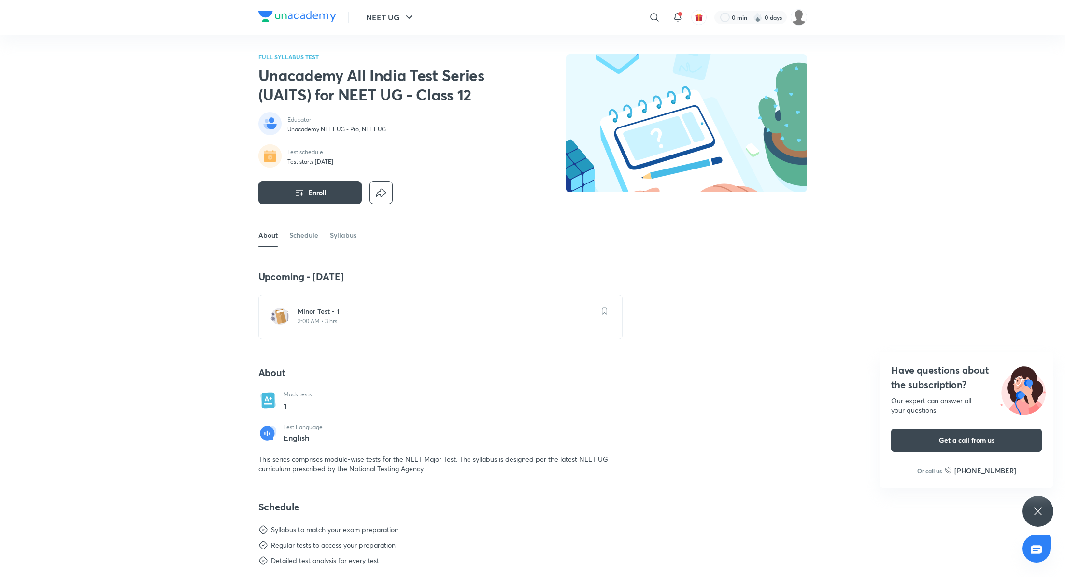
click at [331, 329] on div "Minor Test - 1 9:00 AM • 3 hrs" at bounding box center [440, 317] width 364 height 45
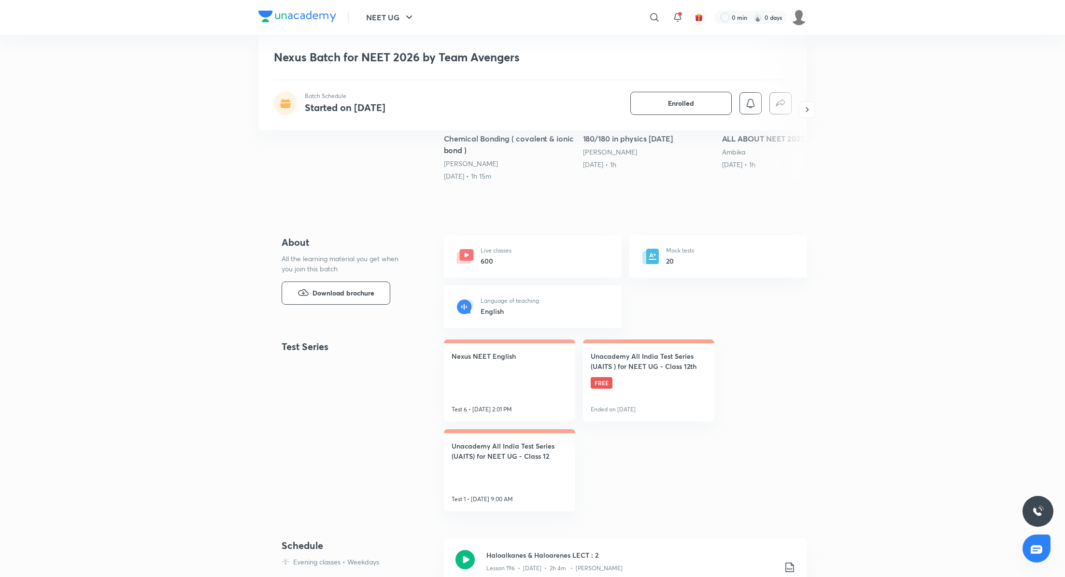
scroll to position [286, 0]
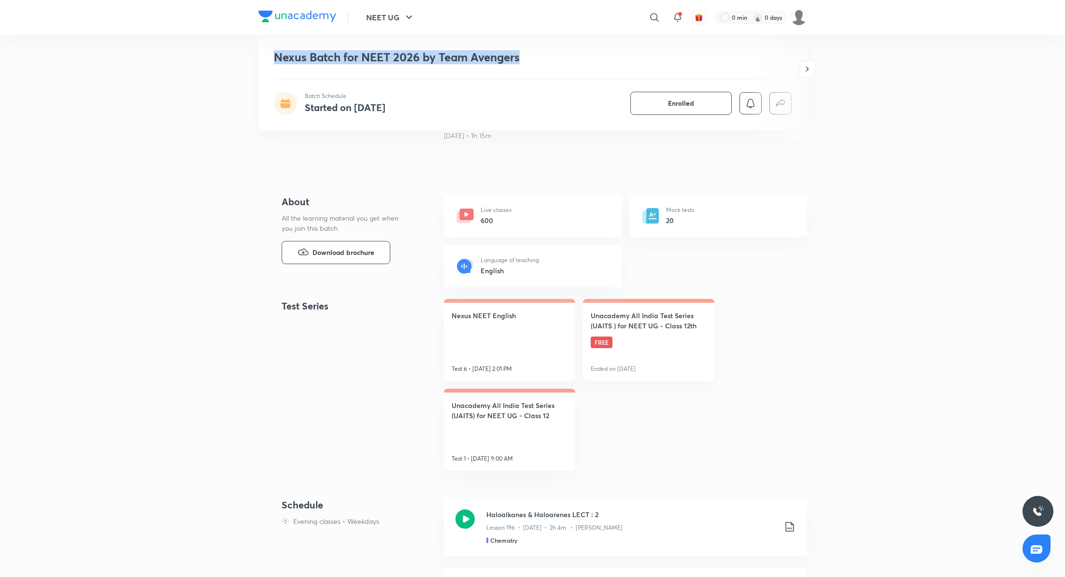
drag, startPoint x: 273, startPoint y: 59, endPoint x: 518, endPoint y: 69, distance: 244.6
click at [518, 70] on div "Nexus Batch for NEET 2026 by Team Avengers Batch Schedule Started on [DATE] Enr…" at bounding box center [532, 83] width 549 height 96
copy h1 "Nexus Batch for NEET 2026 by Team Avengers"
